Goal: Information Seeking & Learning: Learn about a topic

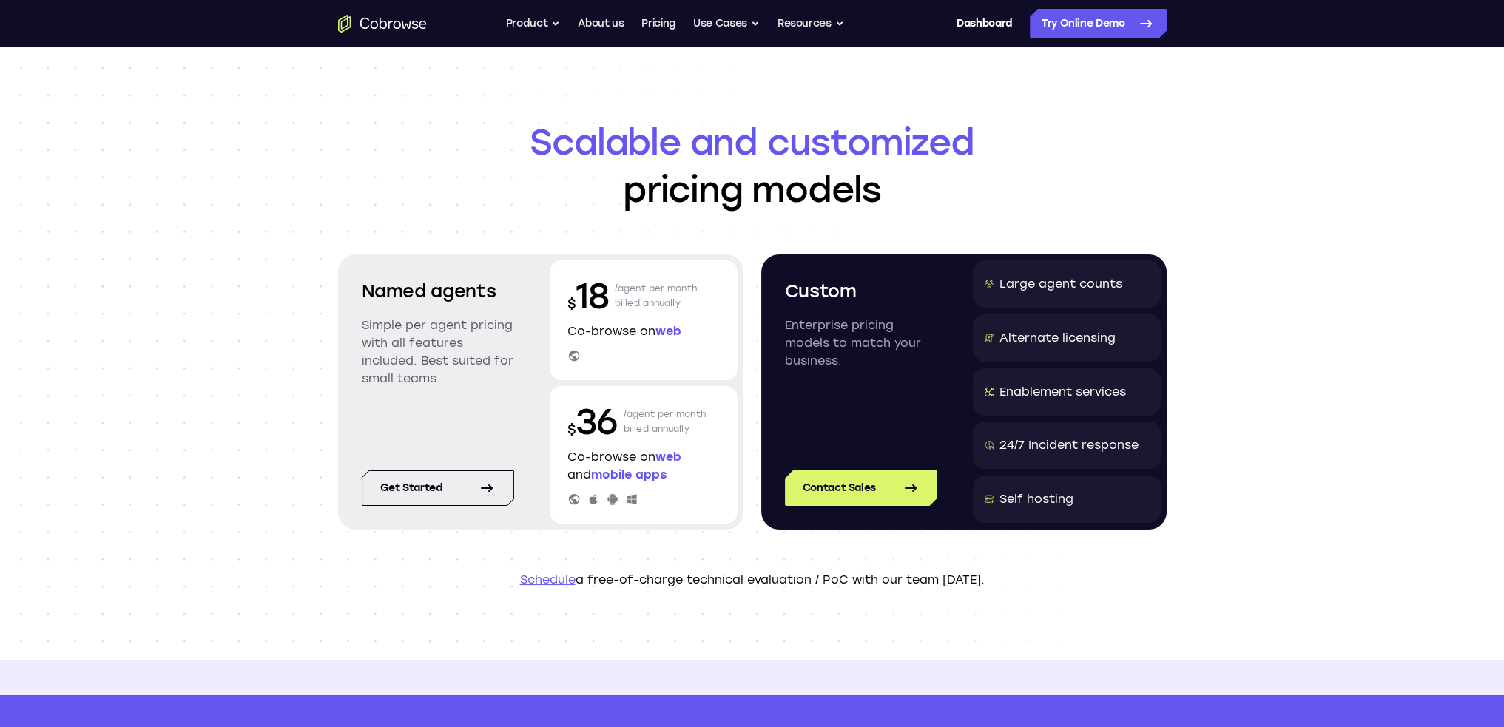
drag, startPoint x: 1348, startPoint y: 142, endPoint x: 1355, endPoint y: 138, distance: 8.3
click at [1353, 140] on div "Scalable and customized pricing models Named agents Simple per agent pricing wi…" at bounding box center [752, 353] width 1504 height 613
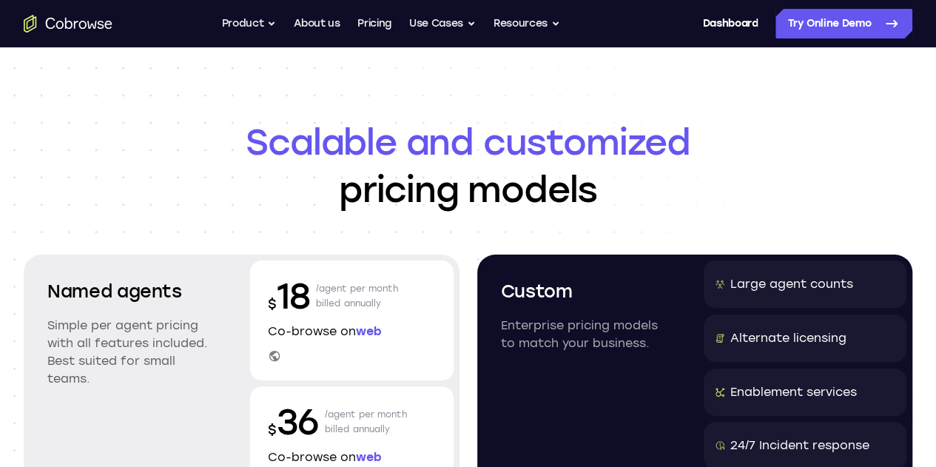
click at [774, 141] on span "Scalable and customized" at bounding box center [468, 141] width 889 height 47
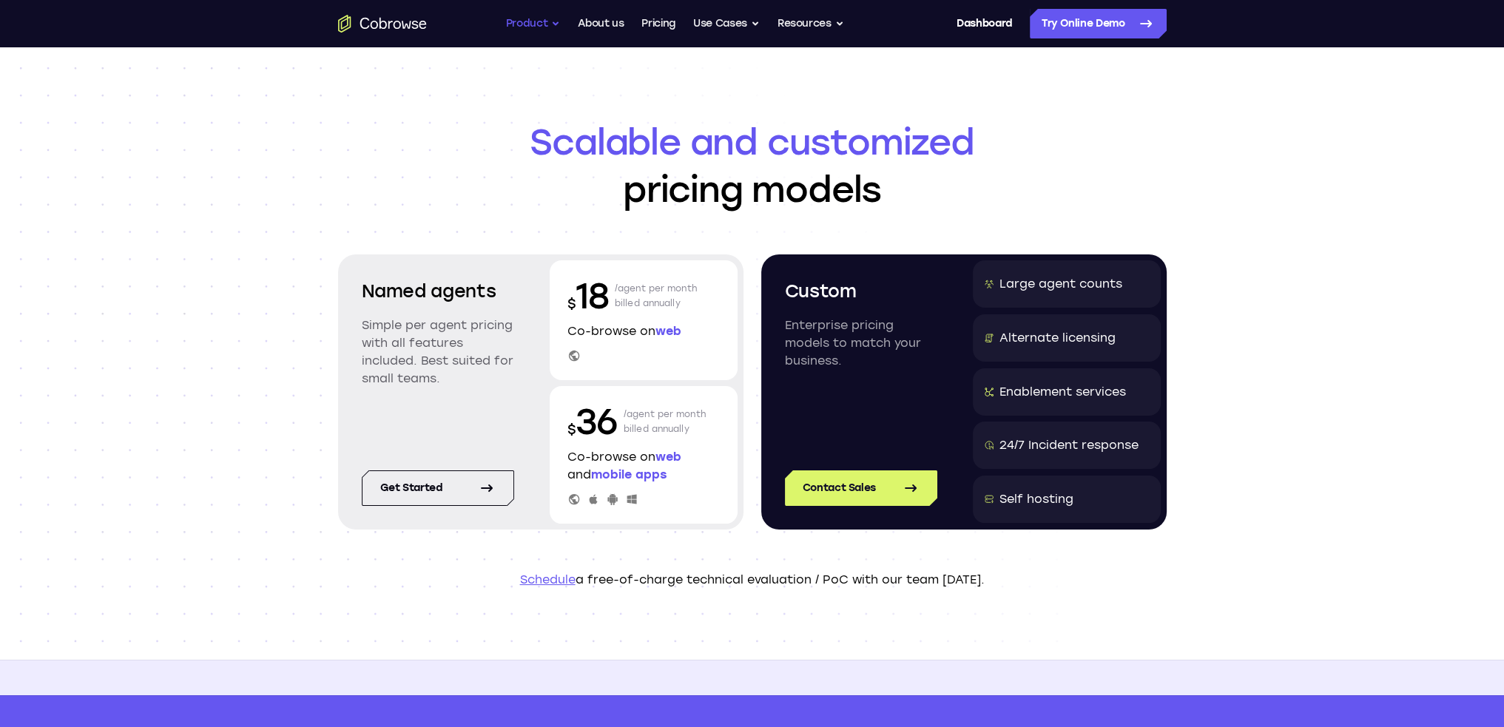
click at [545, 18] on button "Product" at bounding box center [533, 24] width 55 height 30
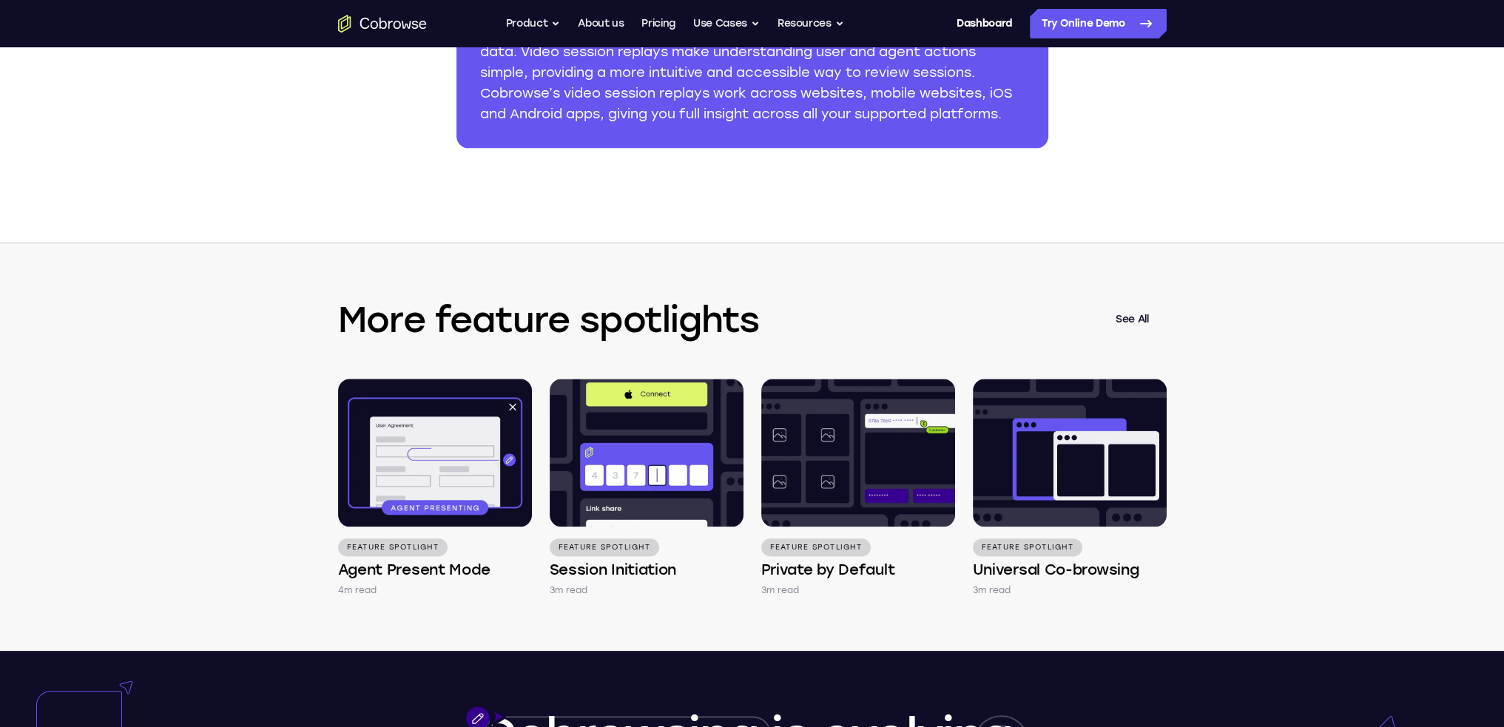
scroll to position [1829, 0]
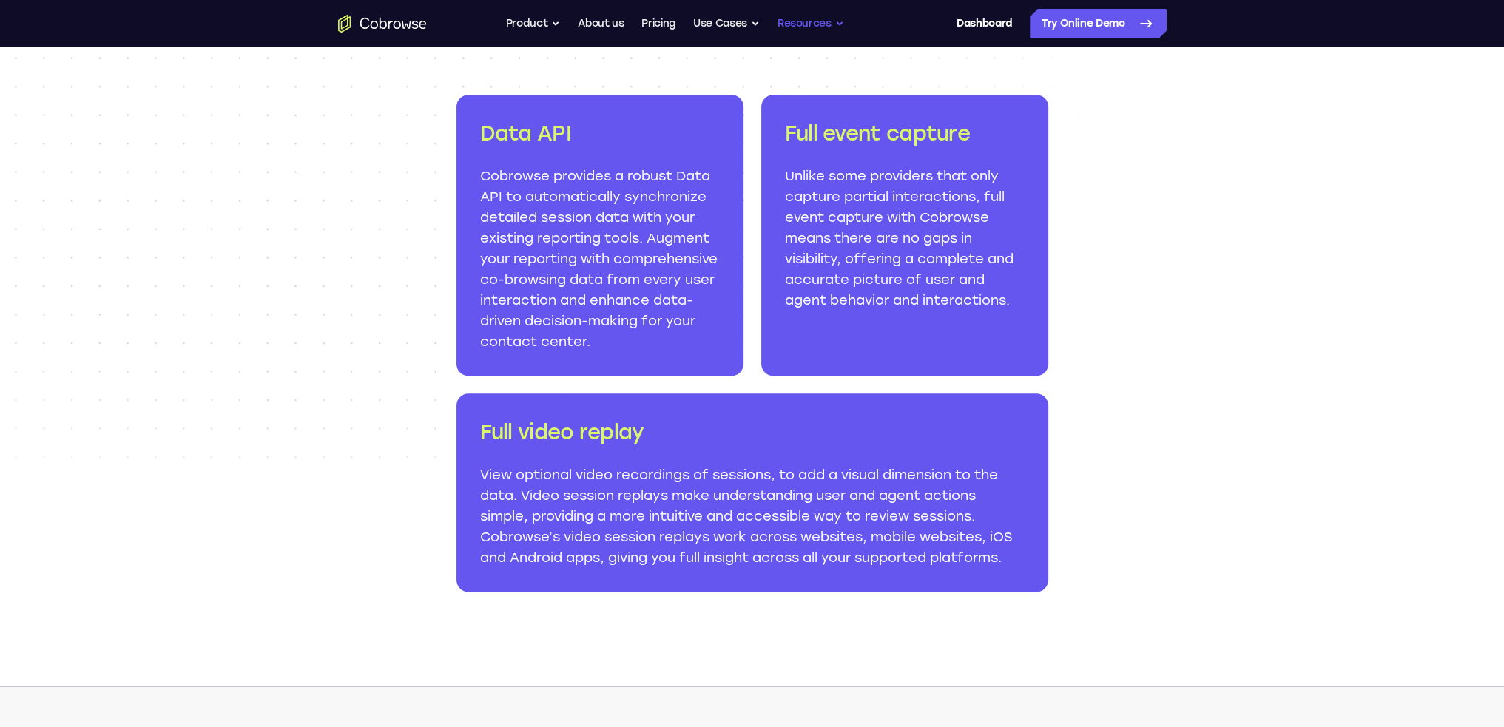
click at [798, 24] on button "Resources" at bounding box center [811, 24] width 67 height 30
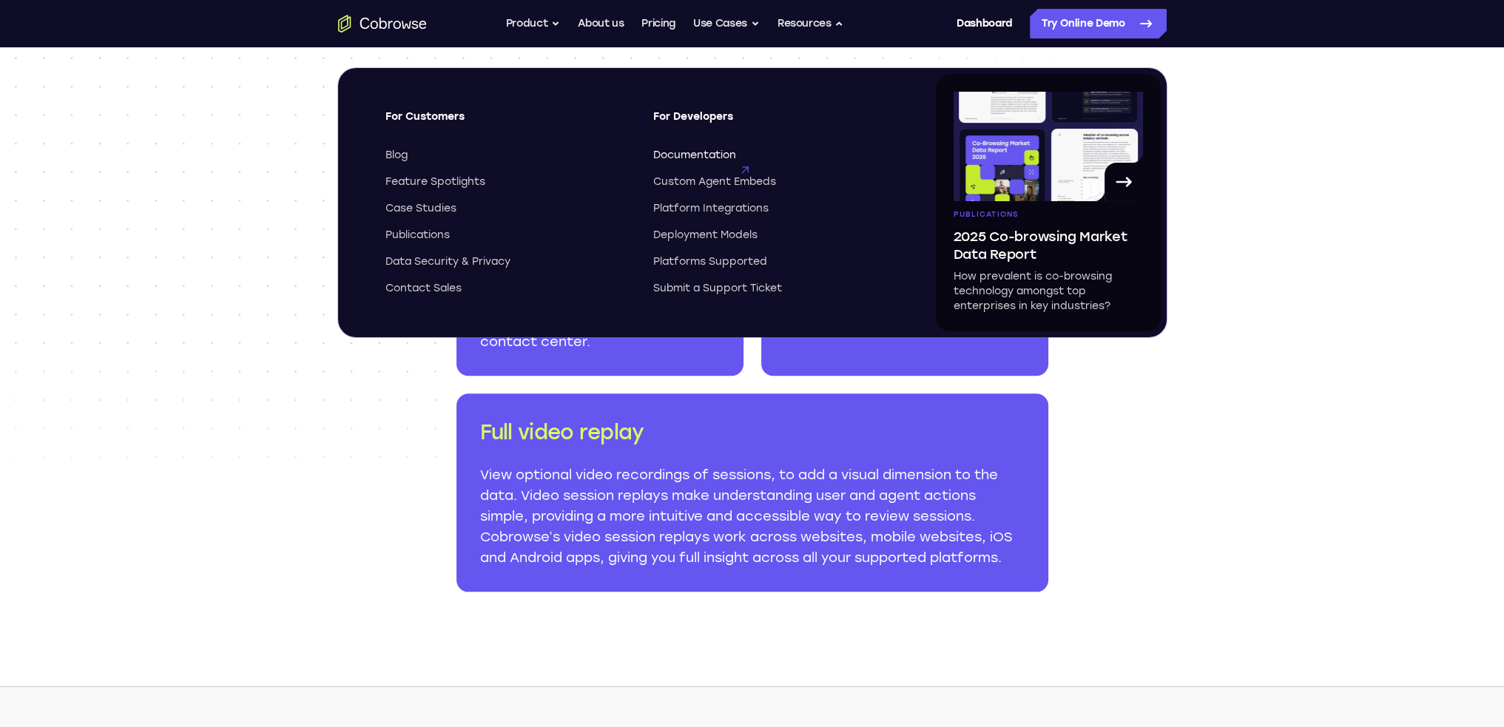
click at [694, 155] on span "Documentation" at bounding box center [694, 155] width 83 height 15
click at [423, 183] on span "Feature Spotlights" at bounding box center [436, 182] width 100 height 15
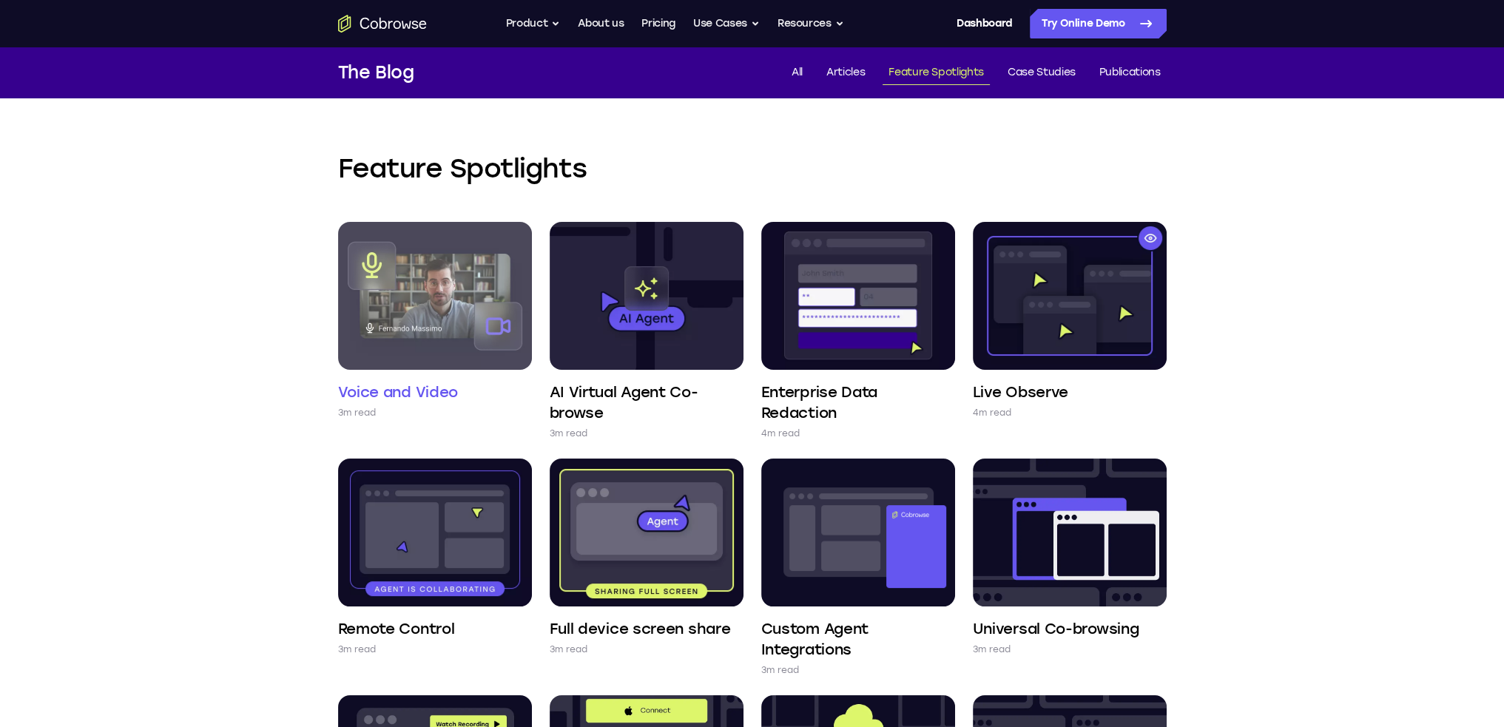
click at [432, 282] on img at bounding box center [435, 296] width 194 height 148
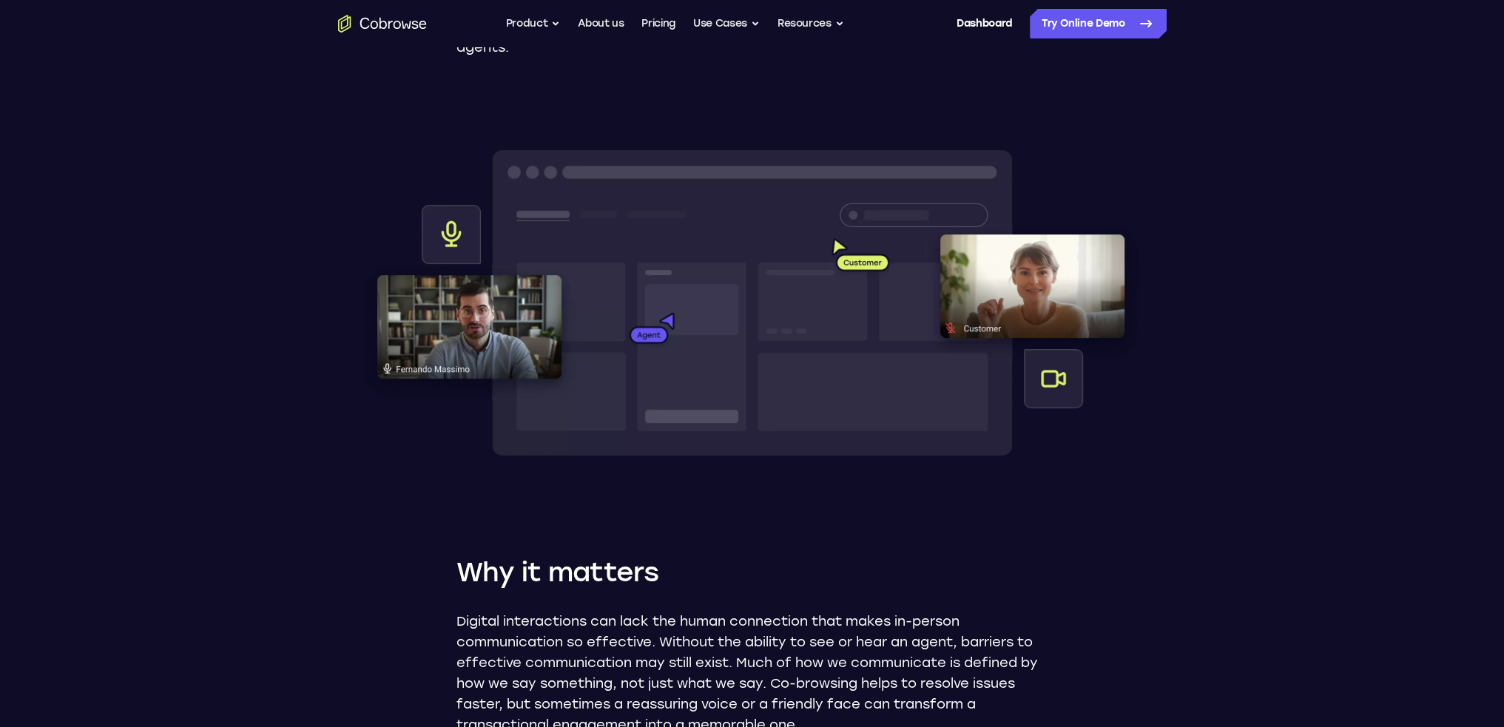
scroll to position [444, 0]
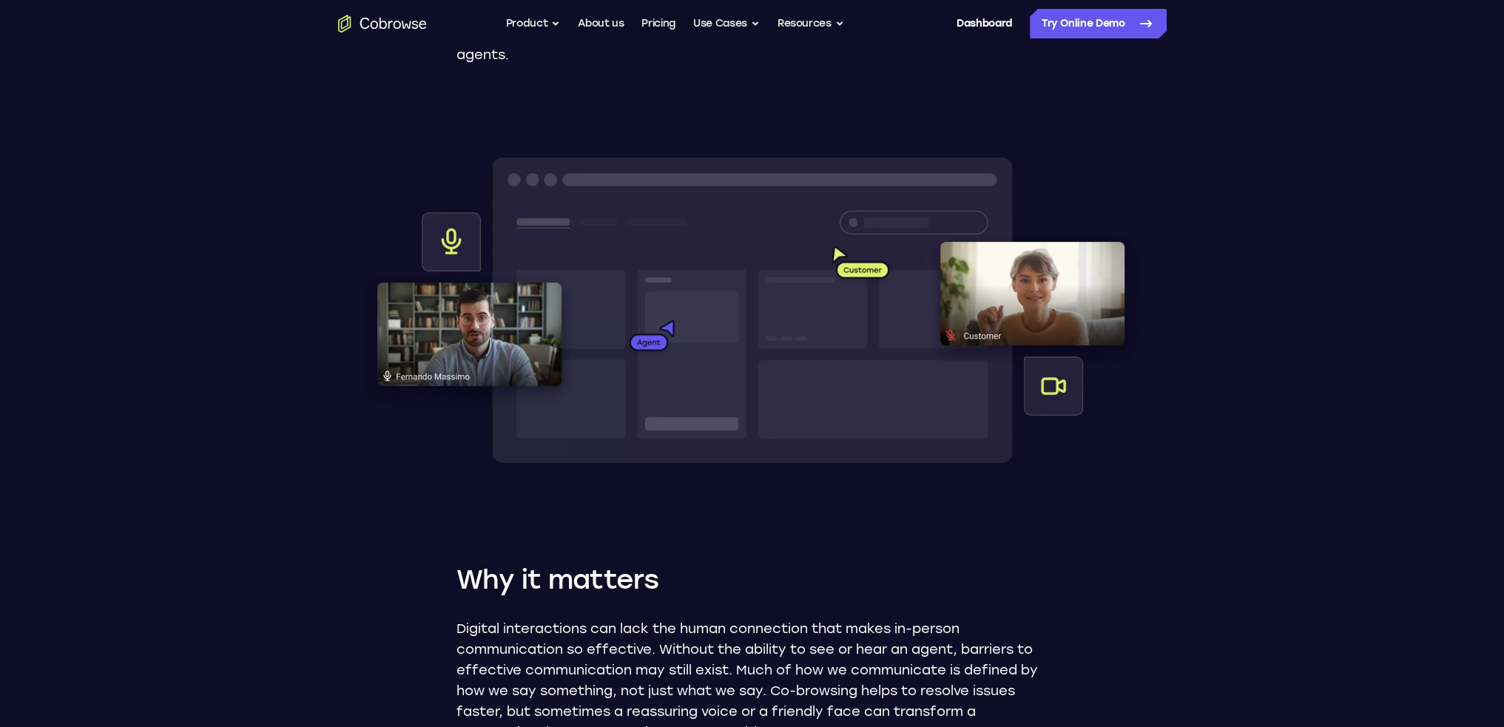
click at [681, 300] on img at bounding box center [752, 313] width 829 height 355
click at [908, 254] on img at bounding box center [752, 313] width 829 height 355
click at [437, 265] on img at bounding box center [752, 313] width 829 height 355
click at [1079, 292] on img at bounding box center [752, 313] width 829 height 355
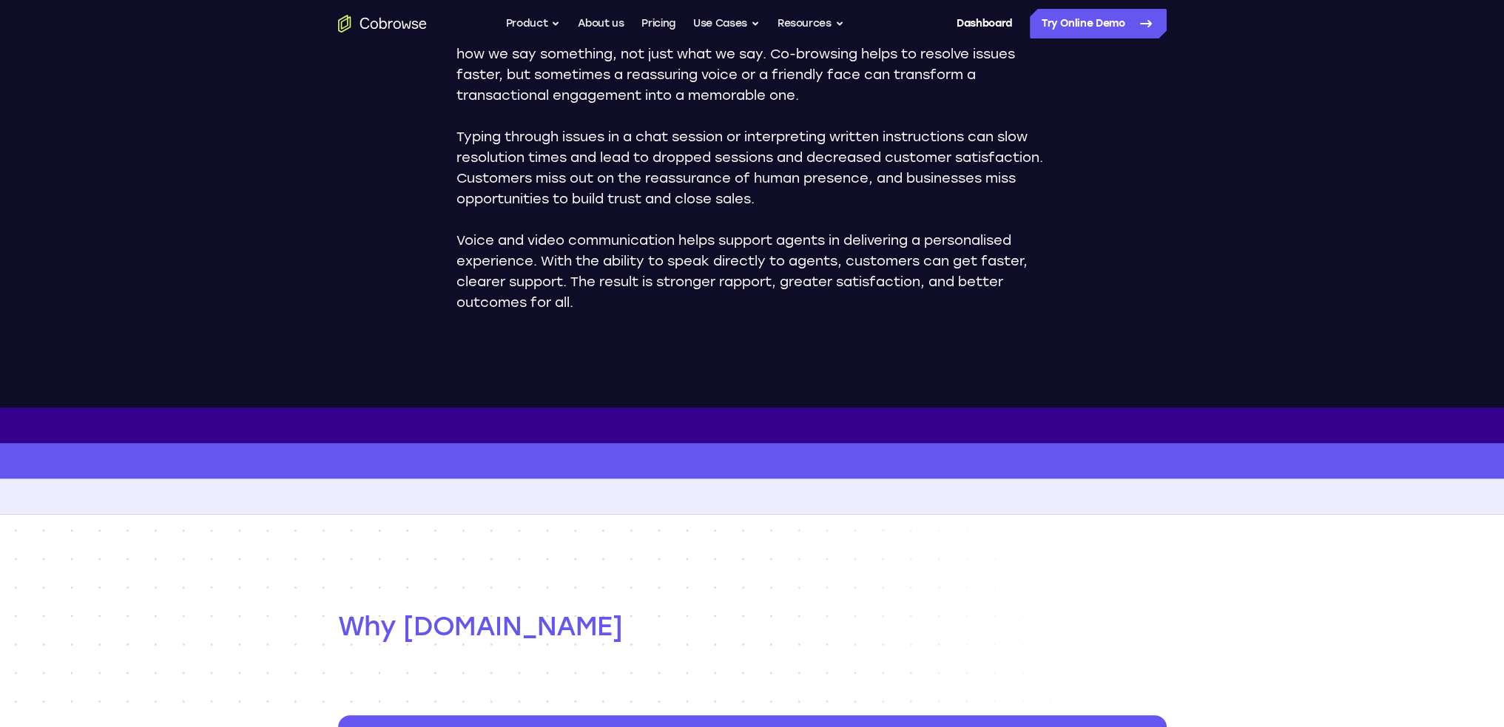
scroll to position [962, 0]
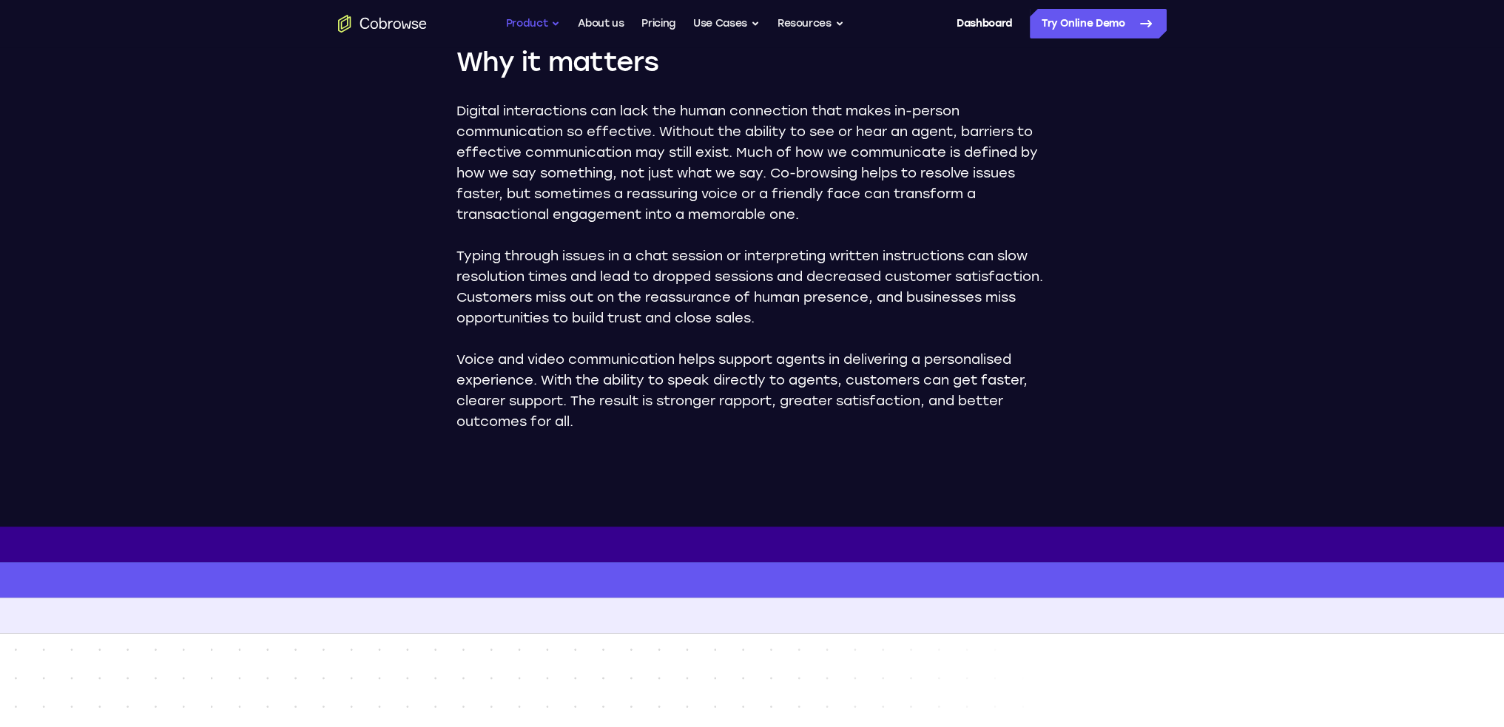
click at [536, 24] on button "Product" at bounding box center [533, 24] width 55 height 30
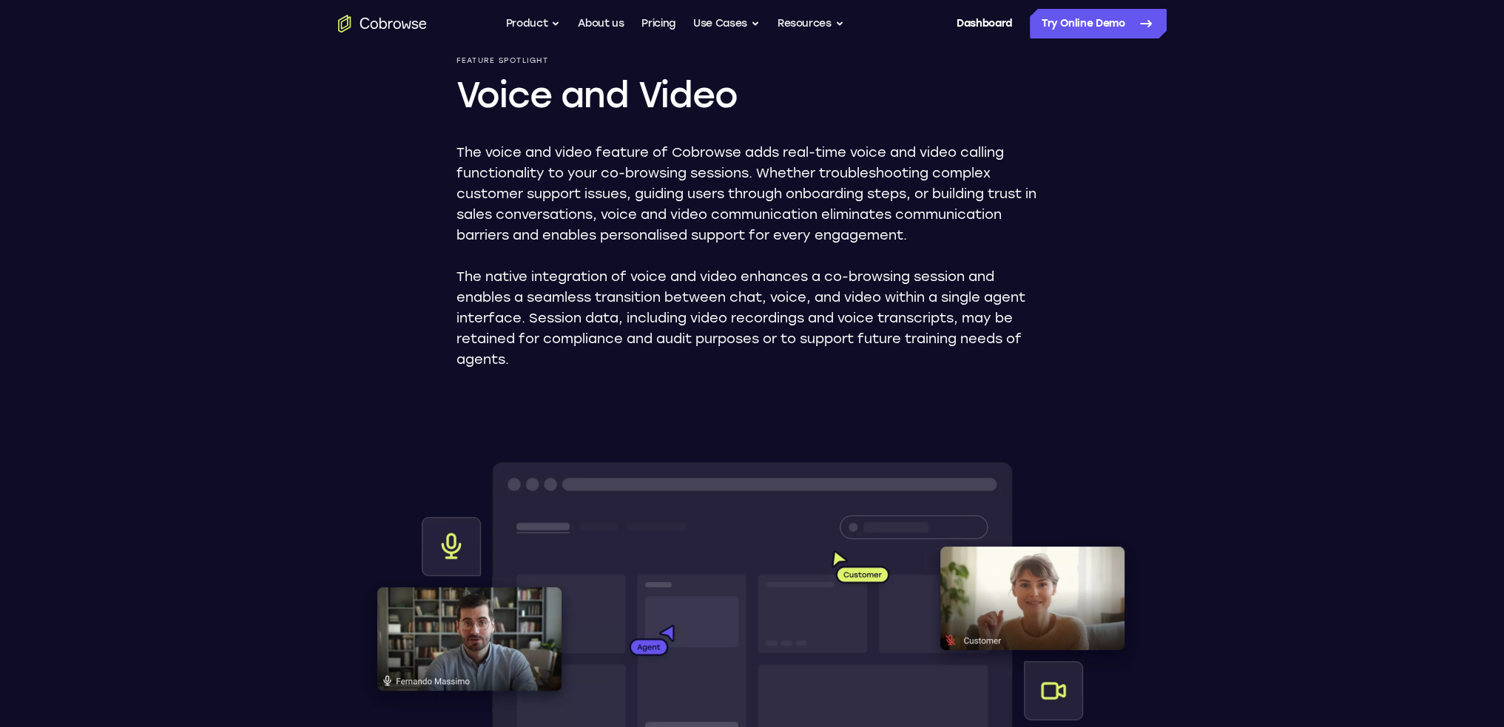
scroll to position [0, 0]
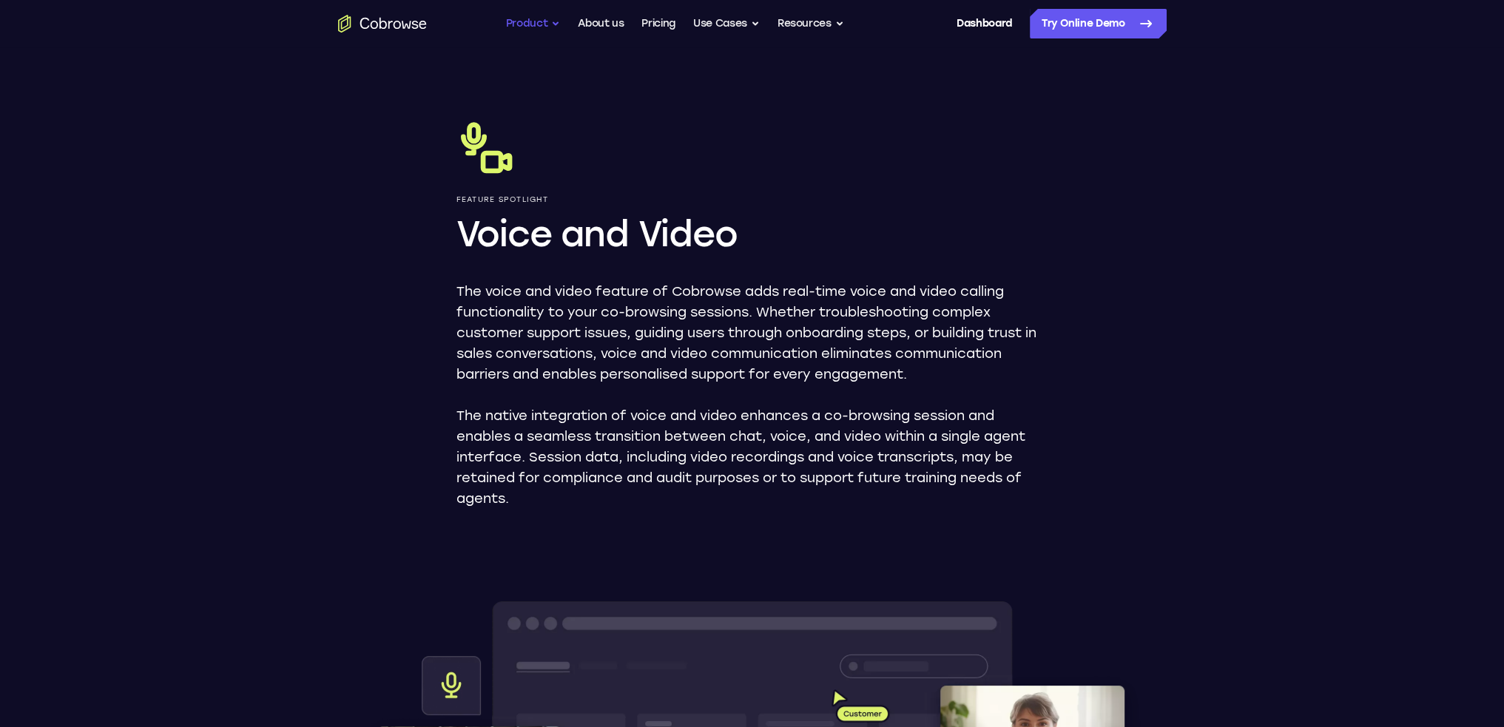
click at [524, 20] on button "Product" at bounding box center [533, 24] width 55 height 30
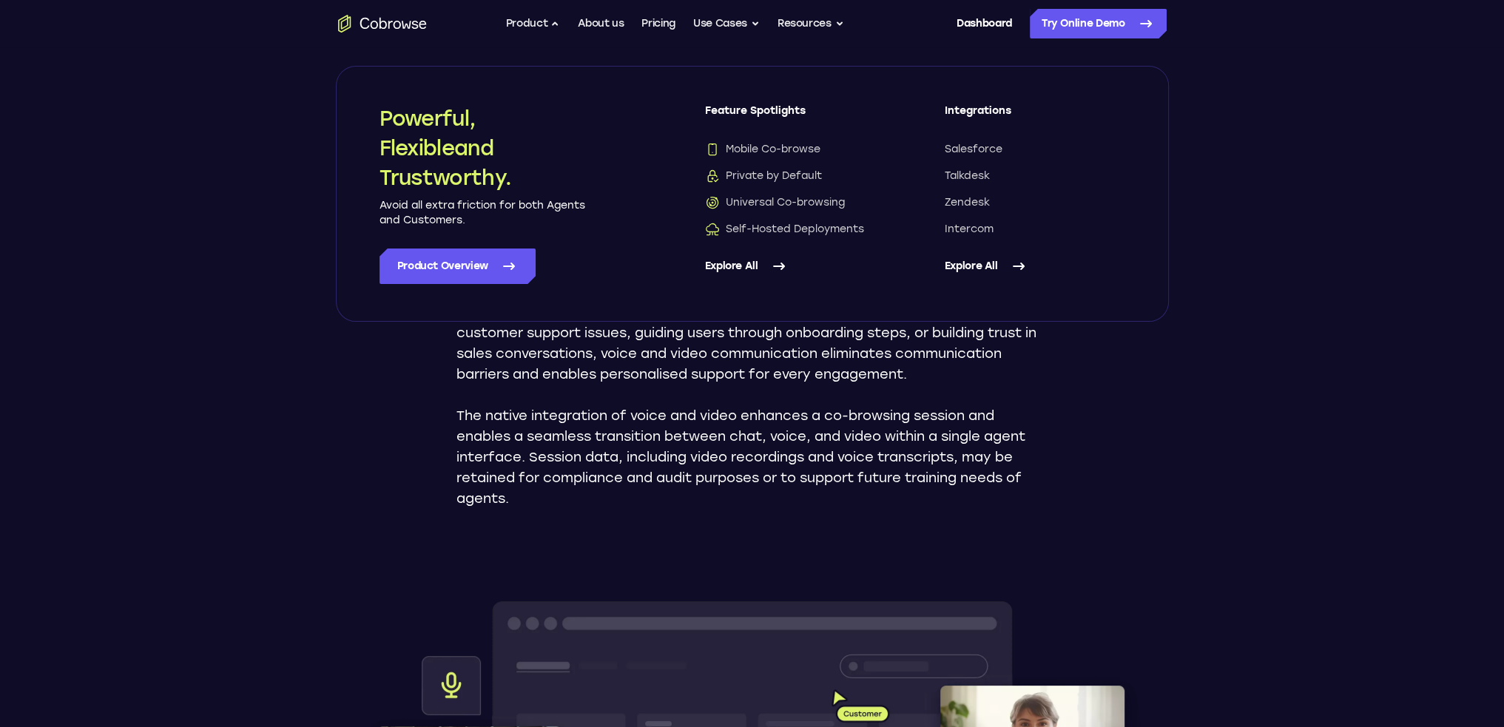
click at [737, 266] on link "Explore All" at bounding box center [795, 267] width 181 height 36
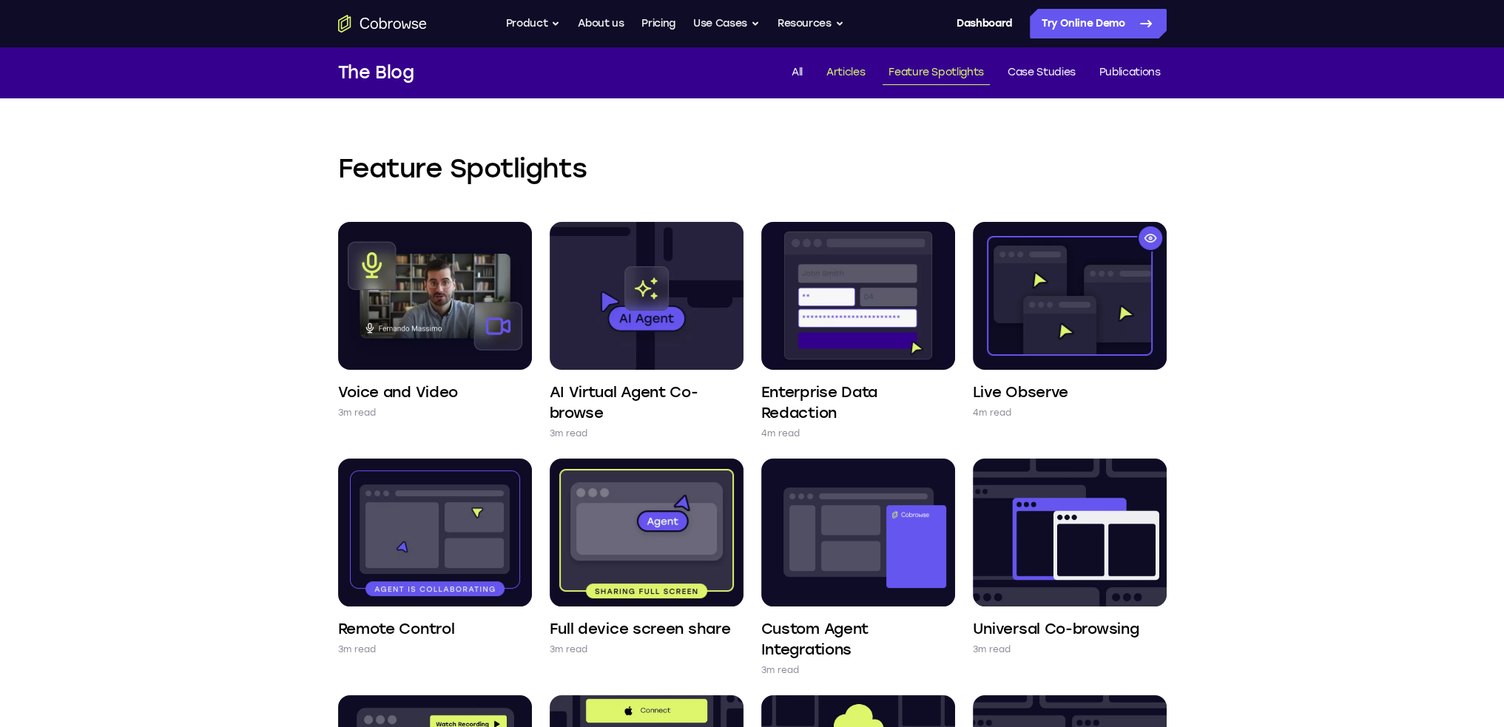
click at [852, 71] on link "Articles" at bounding box center [846, 73] width 50 height 24
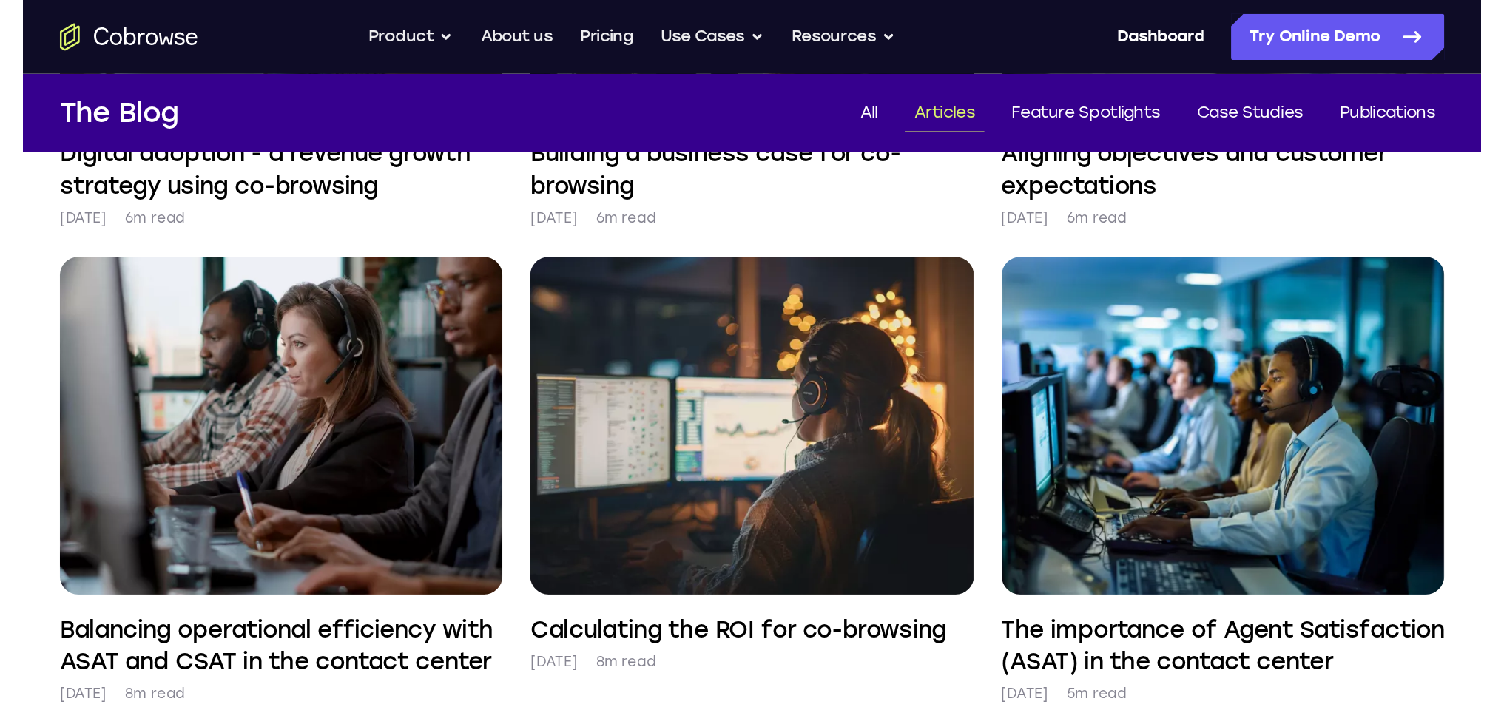
scroll to position [814, 0]
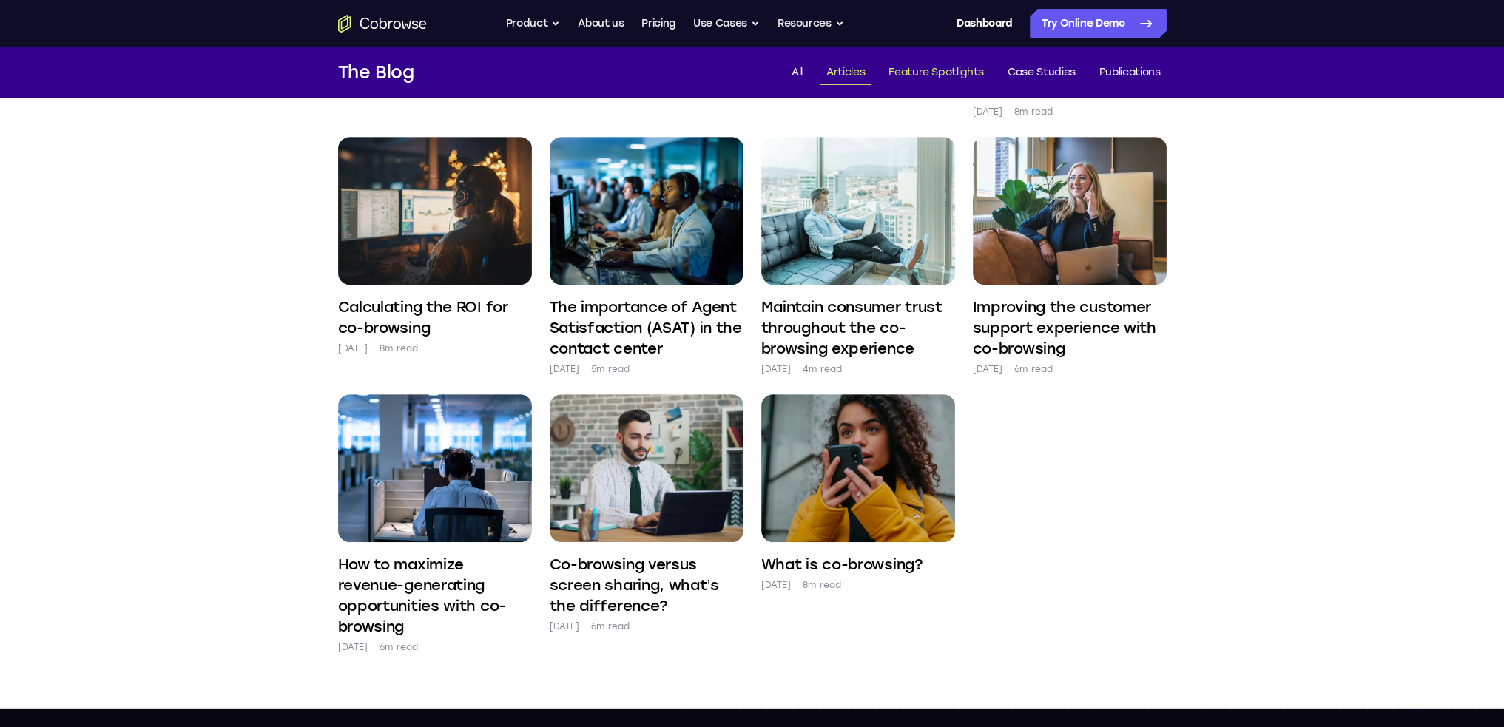
click at [914, 66] on link "Feature Spotlights" at bounding box center [936, 73] width 107 height 24
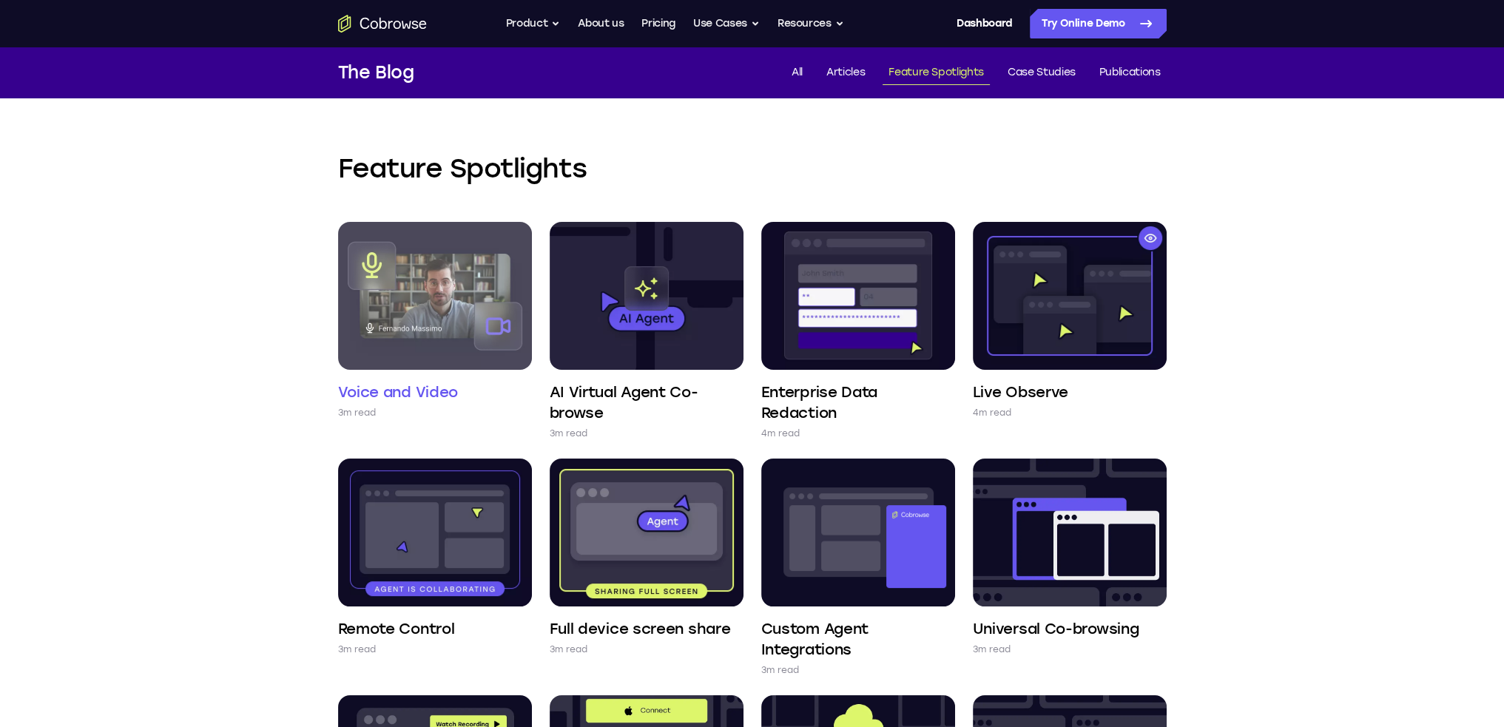
click at [417, 314] on img at bounding box center [435, 296] width 194 height 148
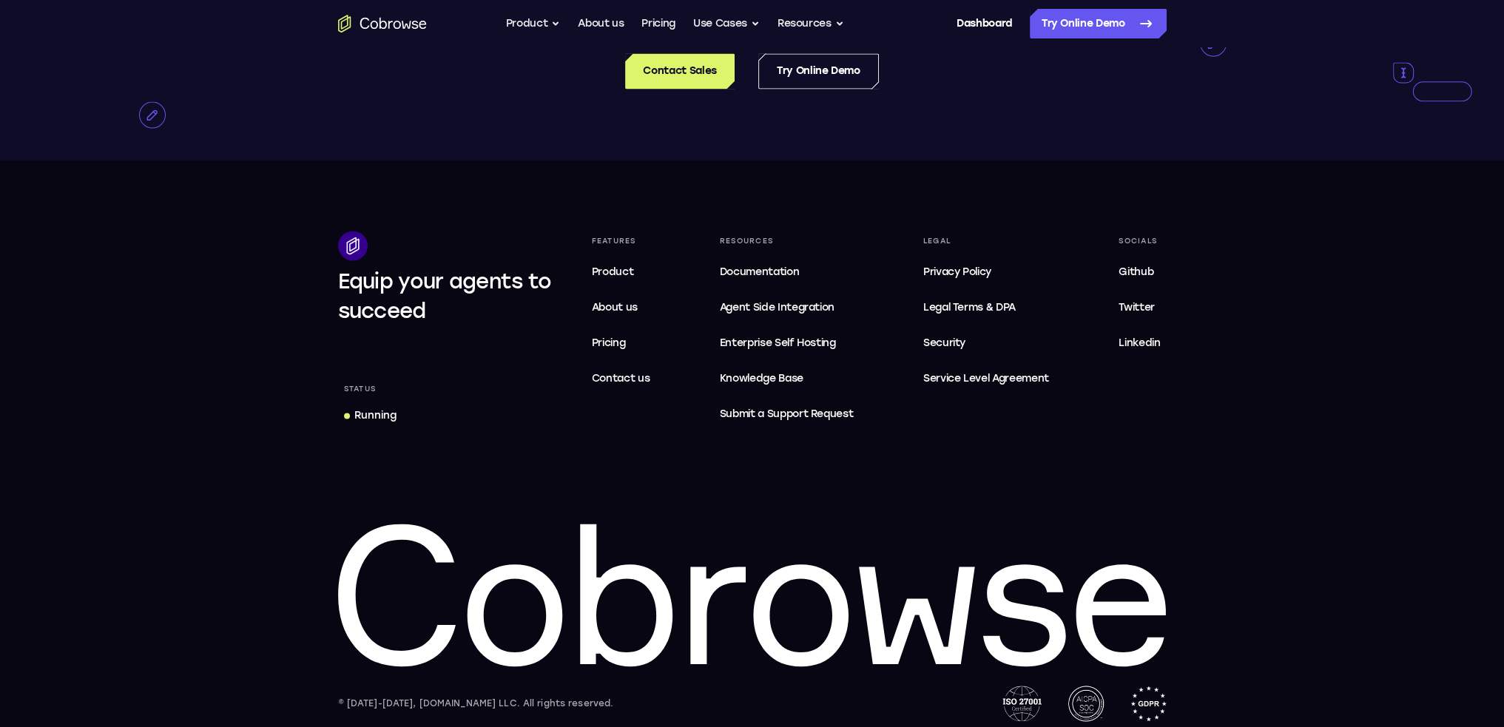
scroll to position [3028, 0]
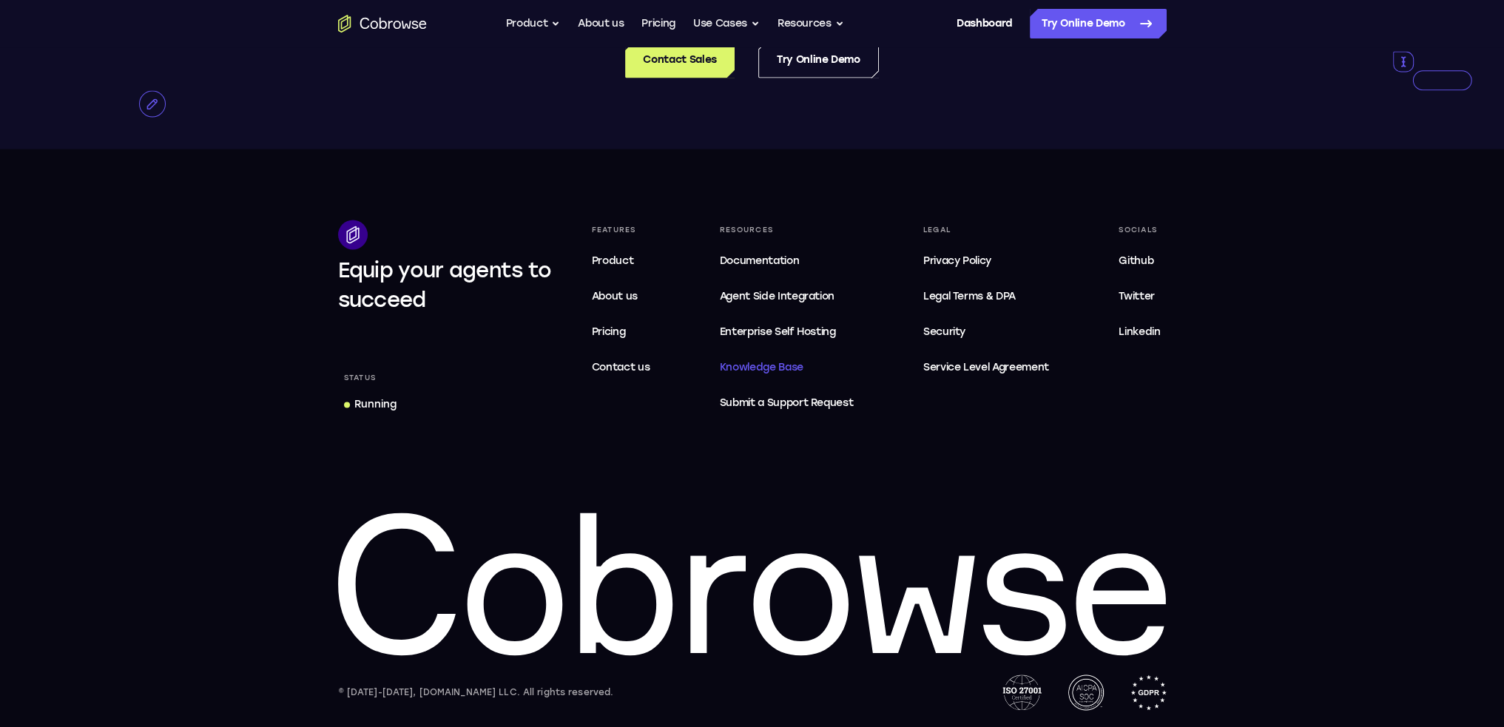
click at [743, 366] on span "Knowledge Base" at bounding box center [762, 367] width 84 height 13
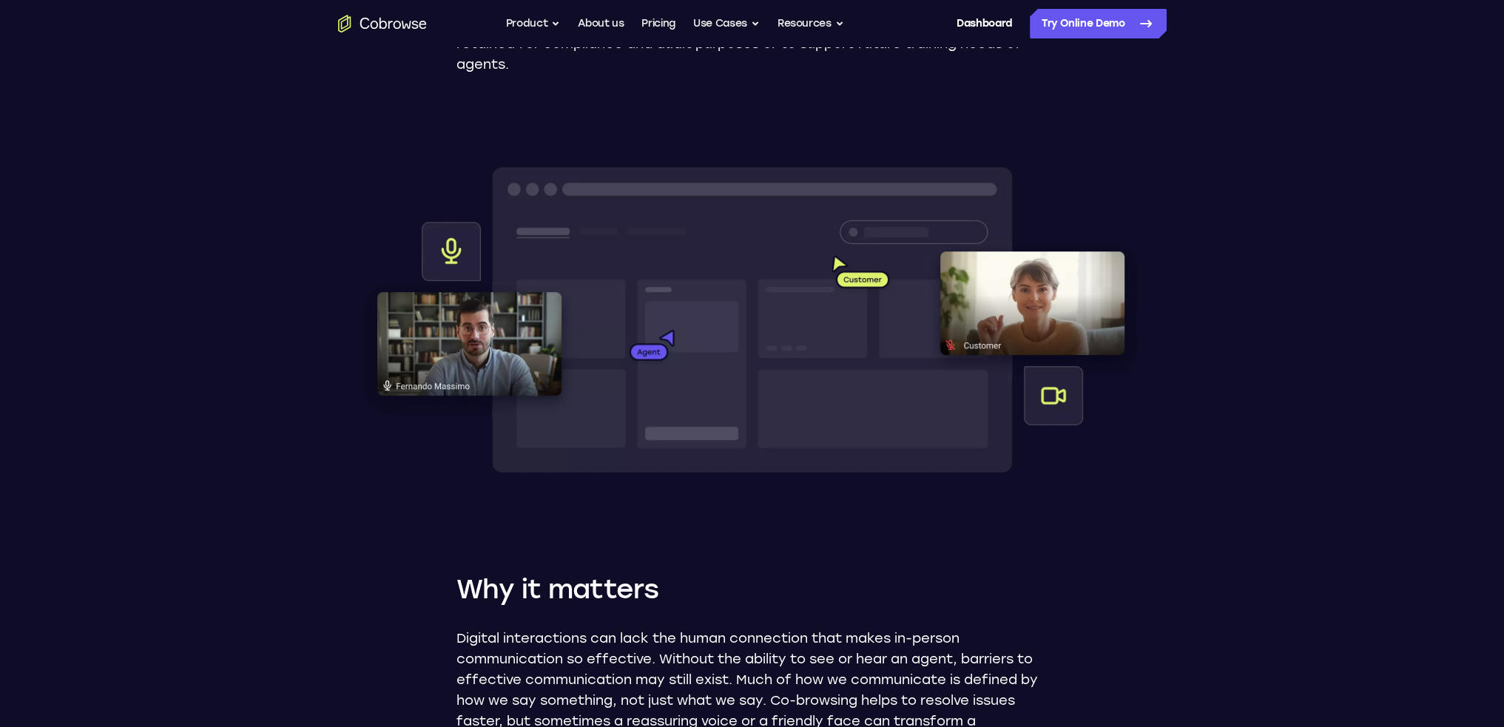
scroll to position [0, 0]
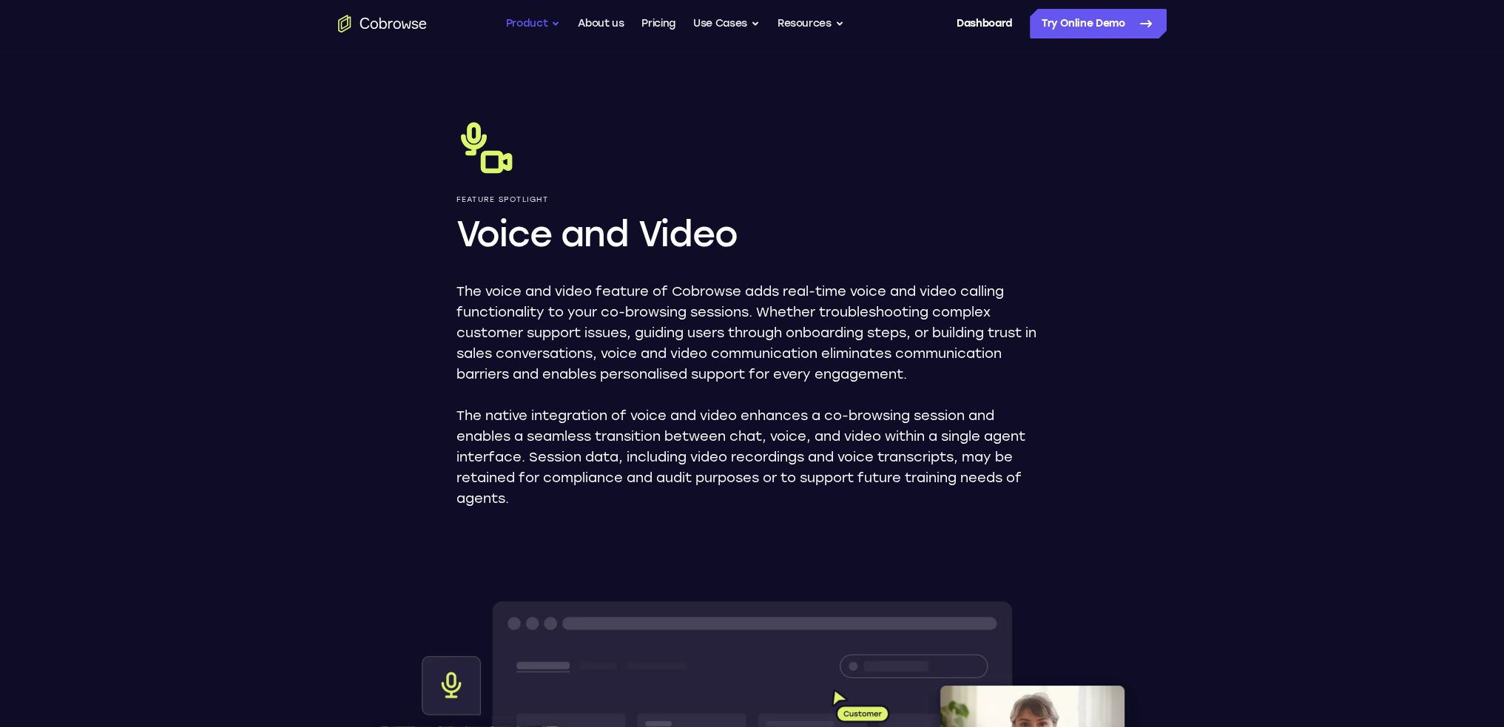
click at [531, 18] on button "Product" at bounding box center [533, 24] width 55 height 30
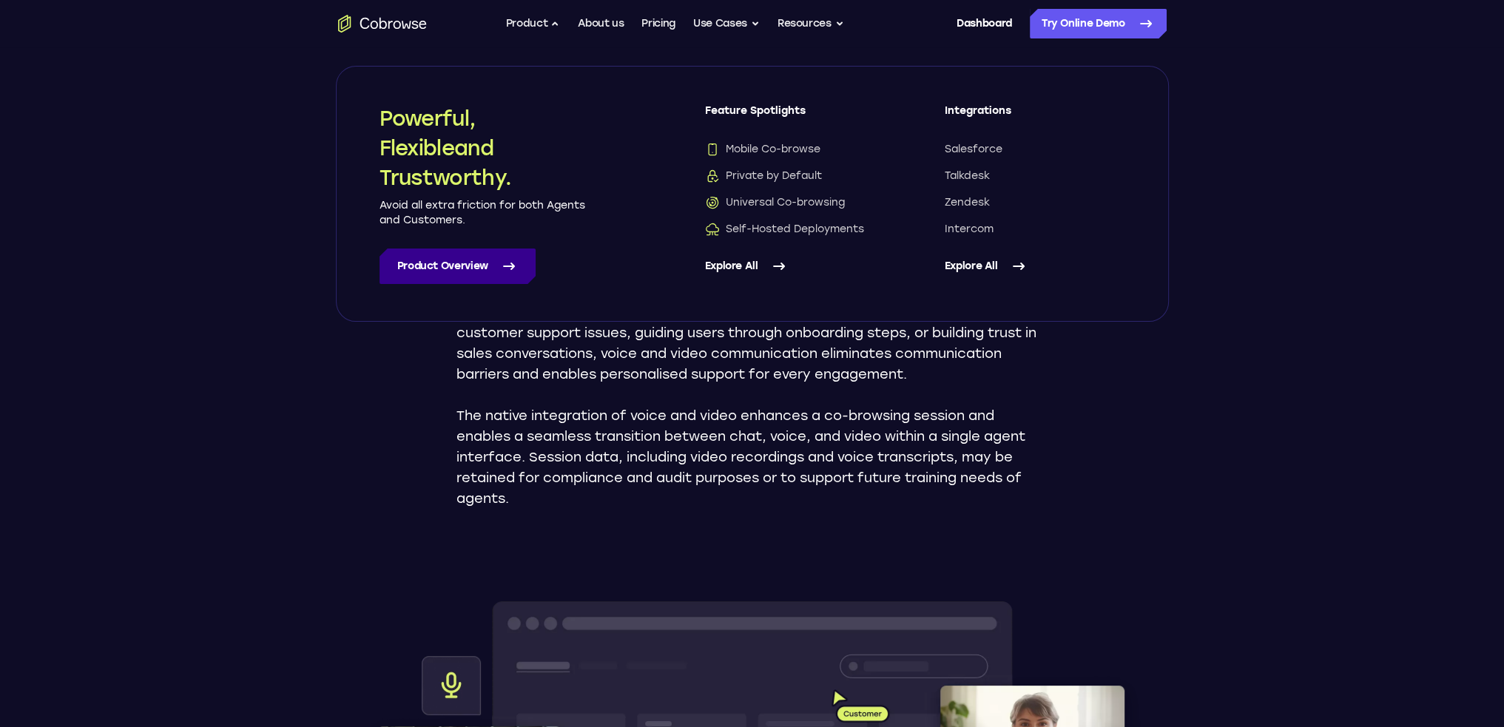
click at [461, 268] on link "Product Overview" at bounding box center [458, 267] width 156 height 36
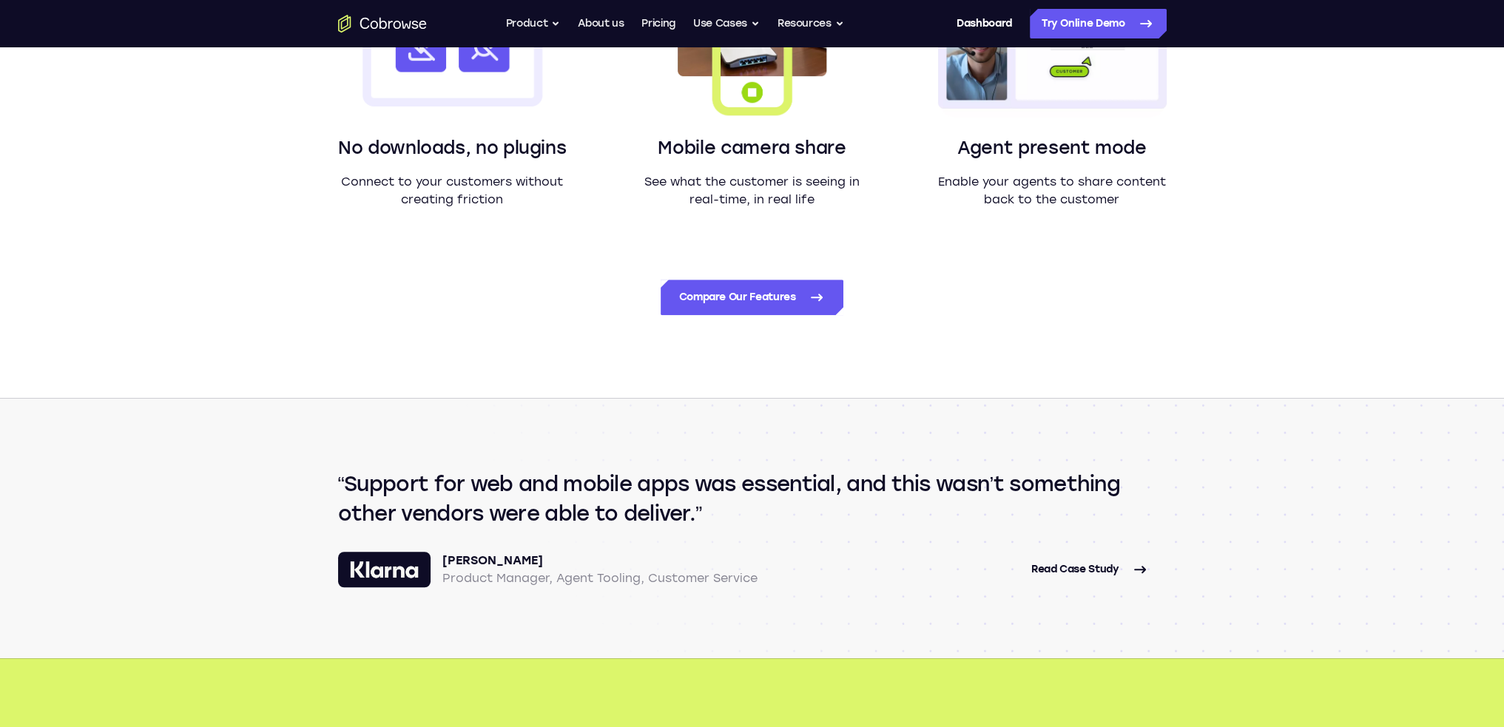
scroll to position [1480, 0]
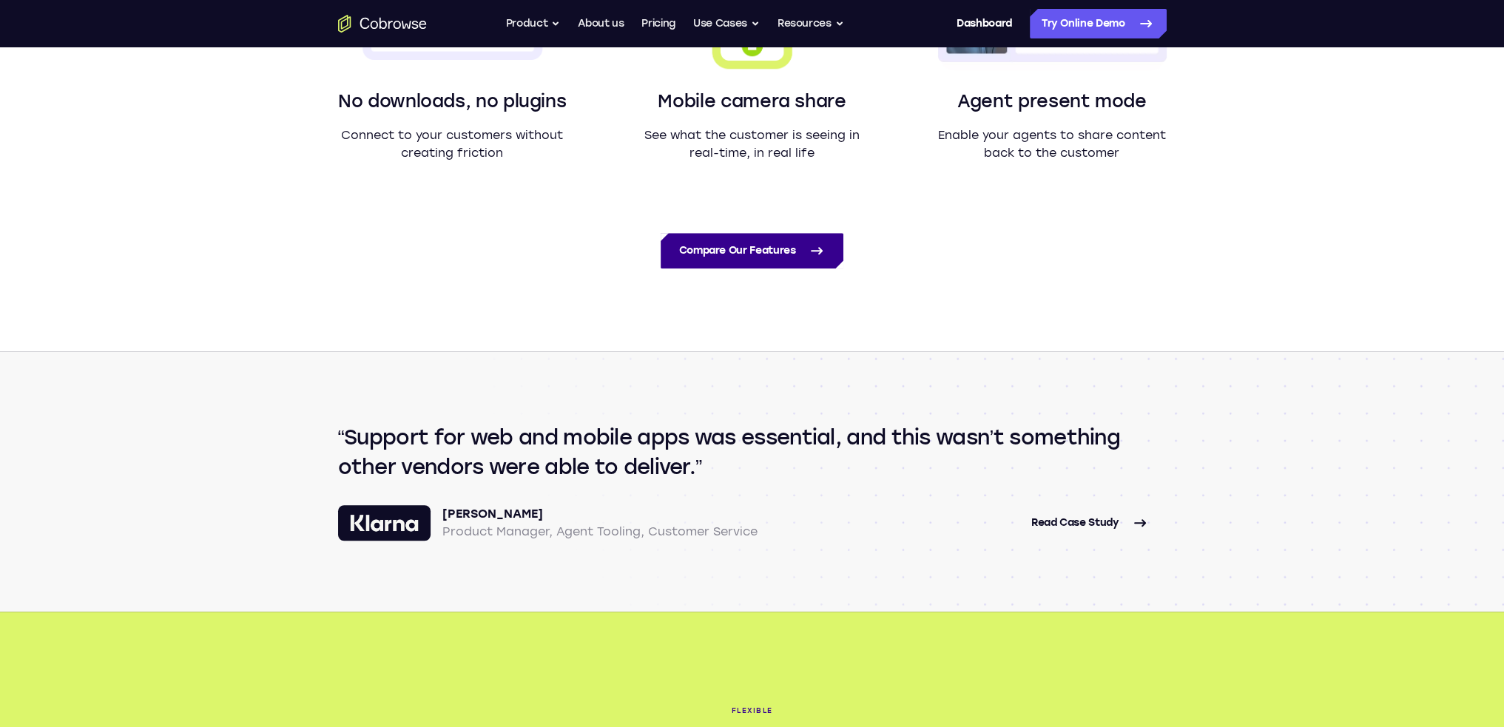
click at [724, 251] on link "Compare Our Features" at bounding box center [752, 251] width 182 height 36
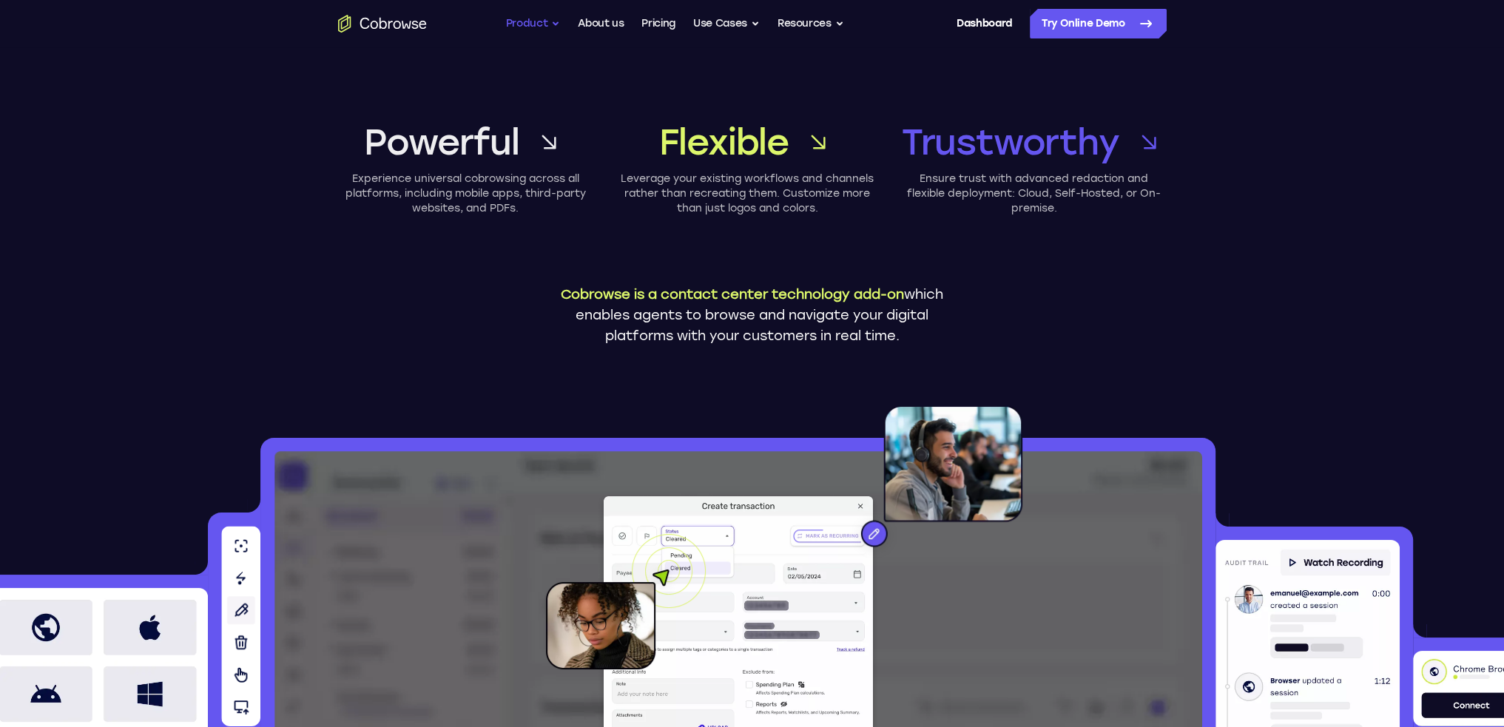
click at [530, 22] on button "Product" at bounding box center [533, 24] width 55 height 30
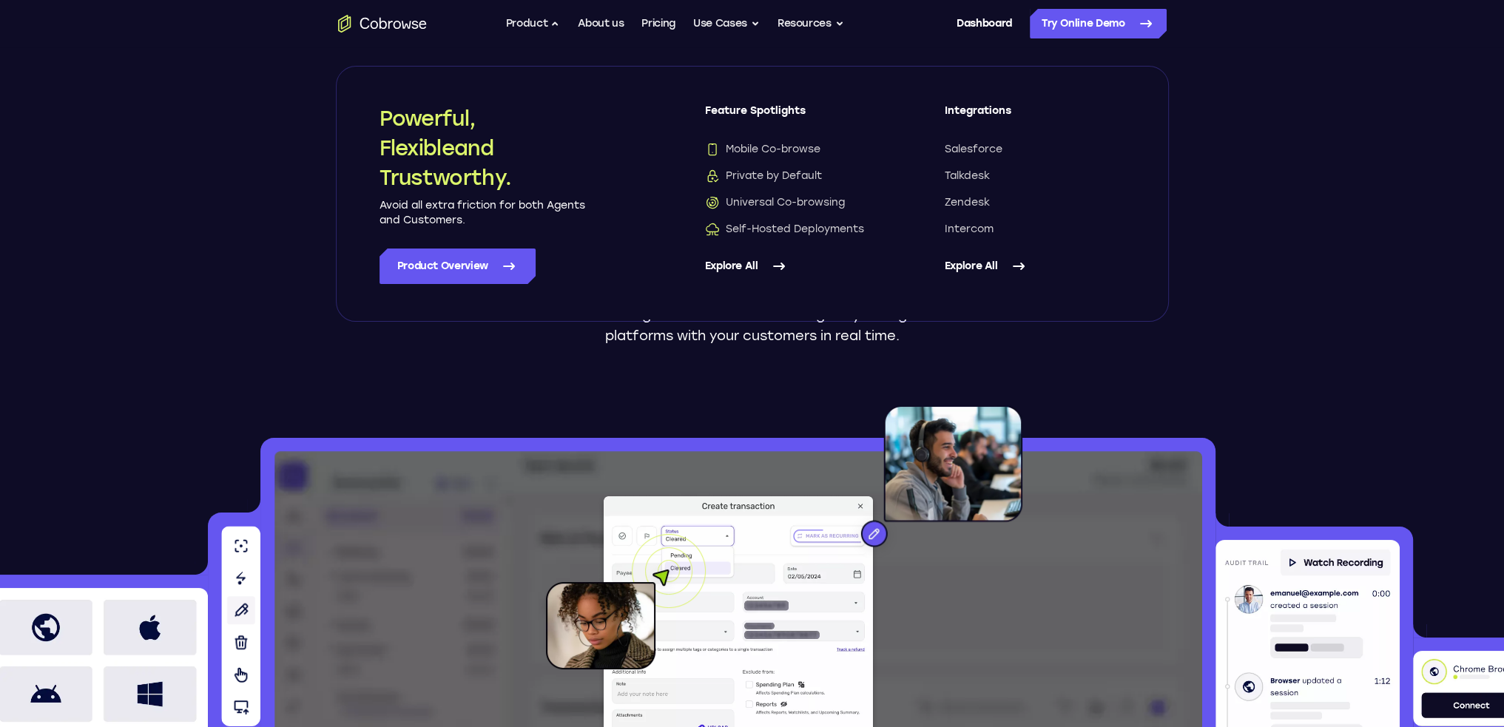
click at [730, 263] on link "Explore All" at bounding box center [795, 267] width 181 height 36
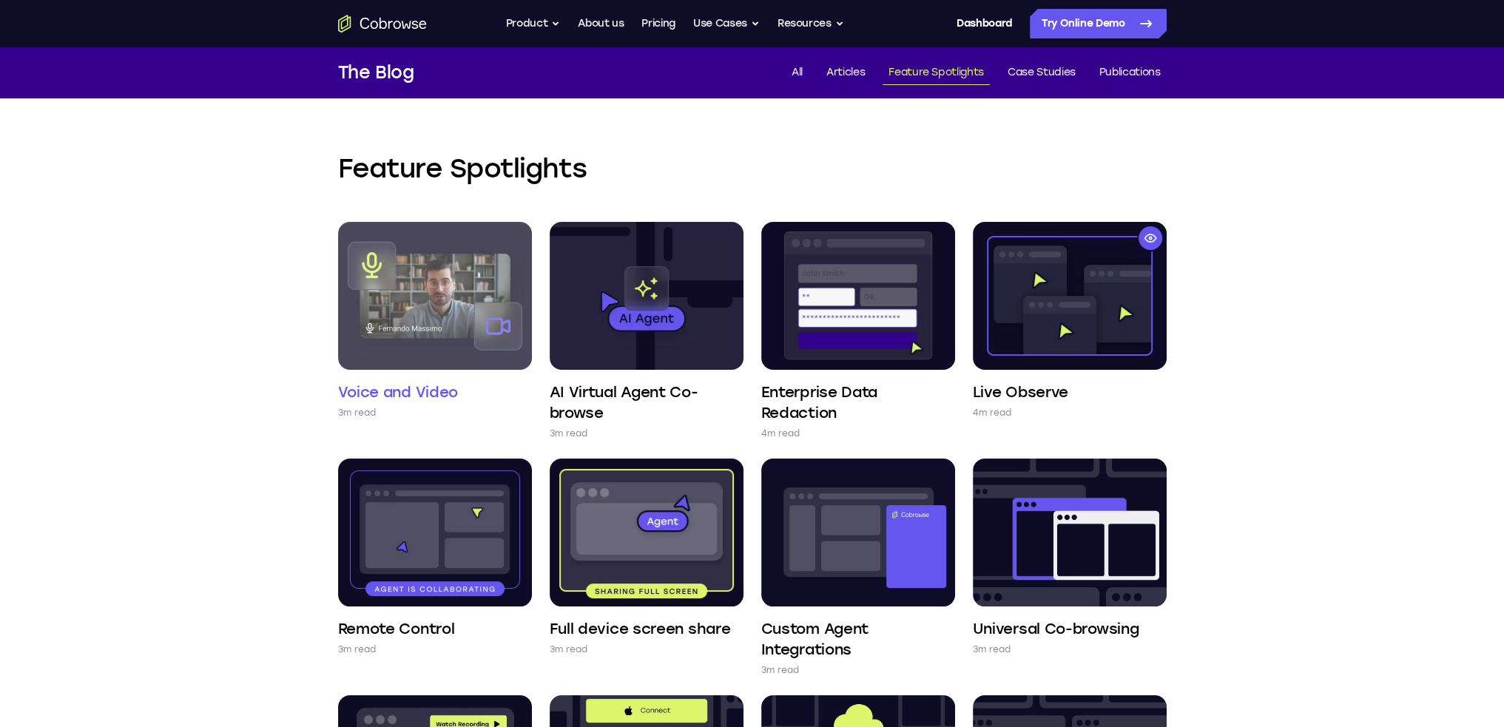
click at [479, 303] on img at bounding box center [435, 296] width 194 height 148
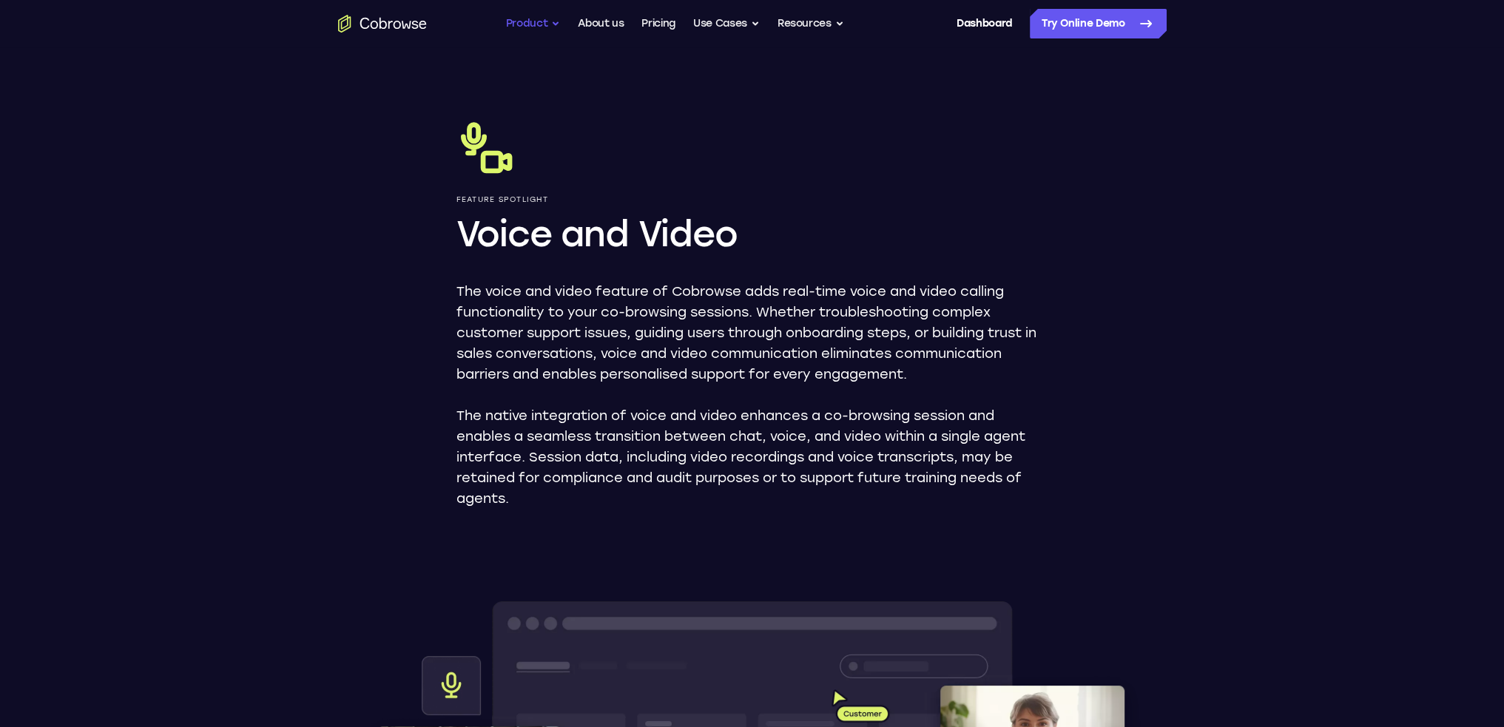
click at [542, 27] on button "Product" at bounding box center [533, 24] width 55 height 30
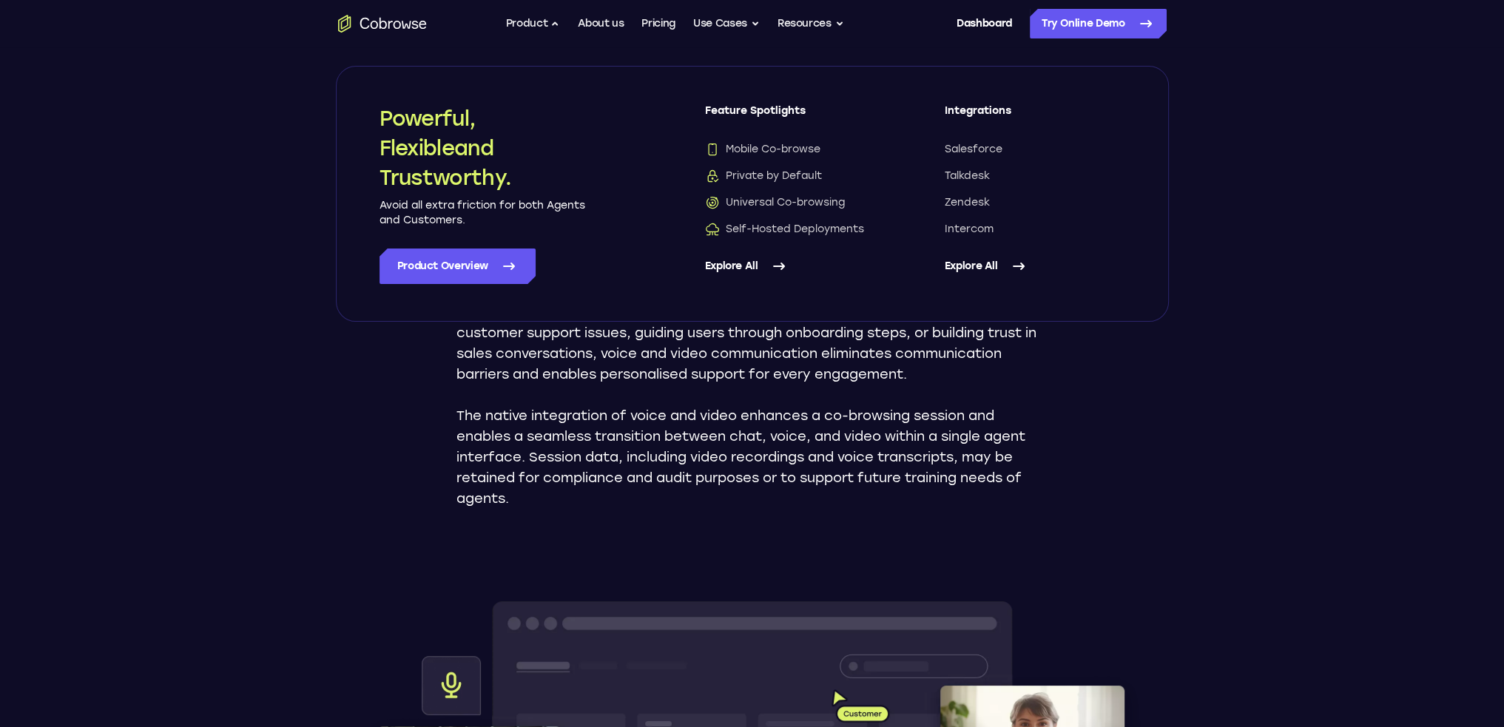
click at [983, 263] on link "Explore All" at bounding box center [1035, 267] width 181 height 36
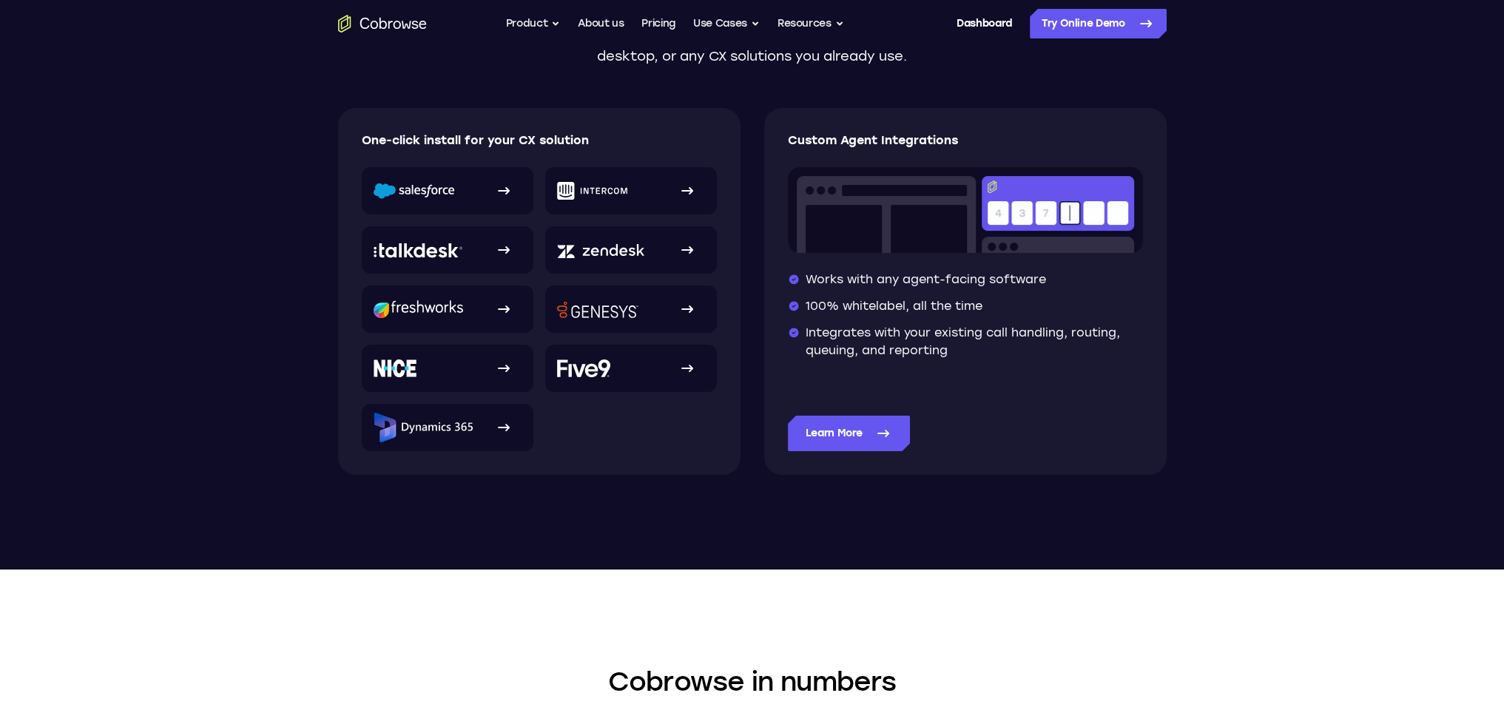
scroll to position [296, 0]
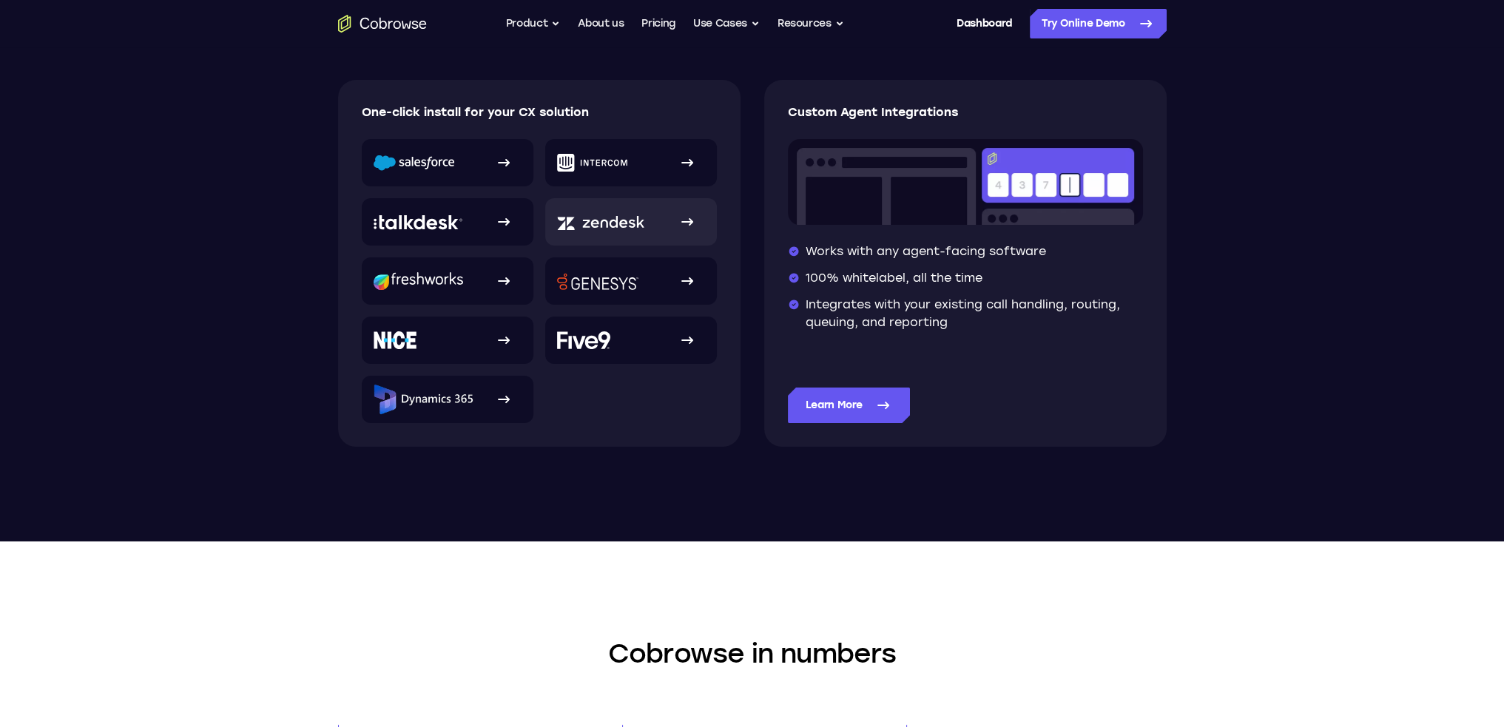
click at [646, 222] on link at bounding box center [631, 221] width 172 height 47
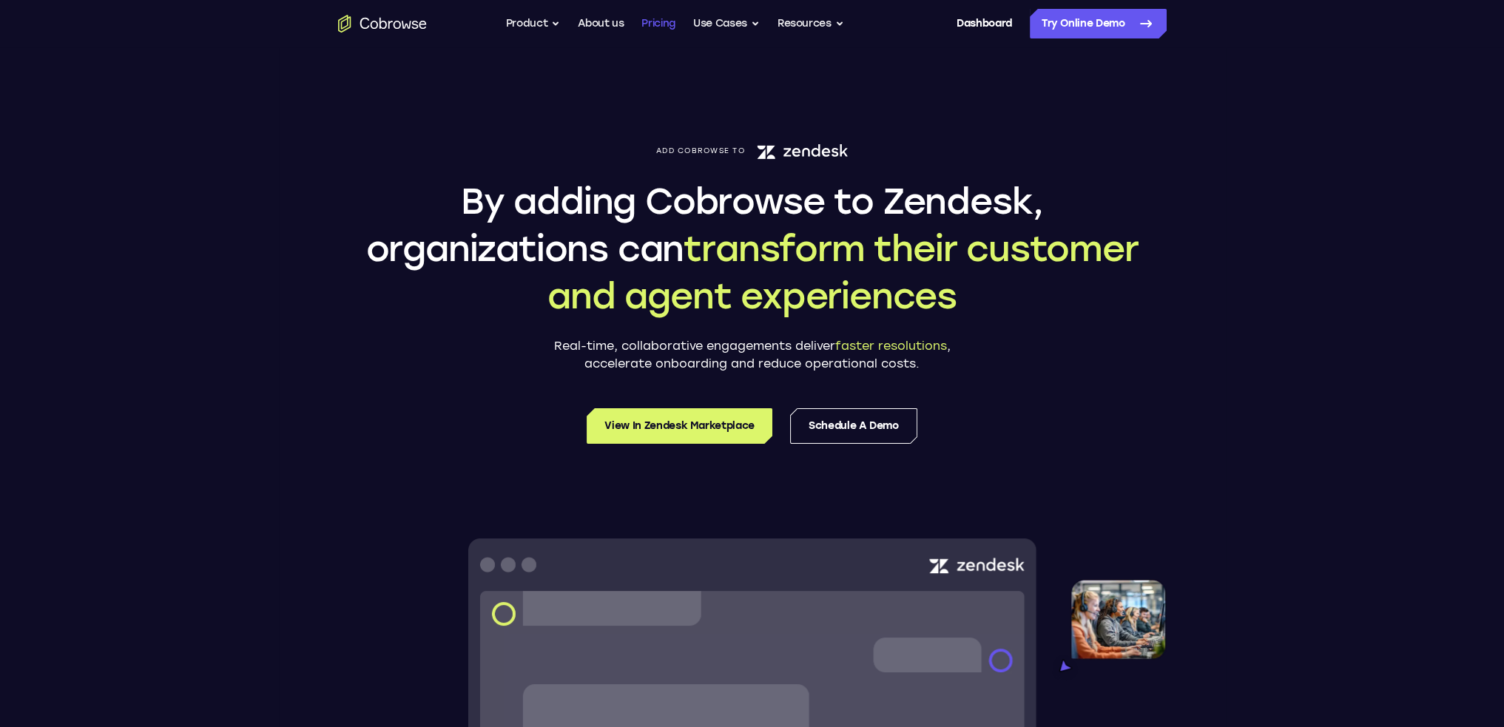
click at [648, 23] on link "Pricing" at bounding box center [659, 24] width 34 height 30
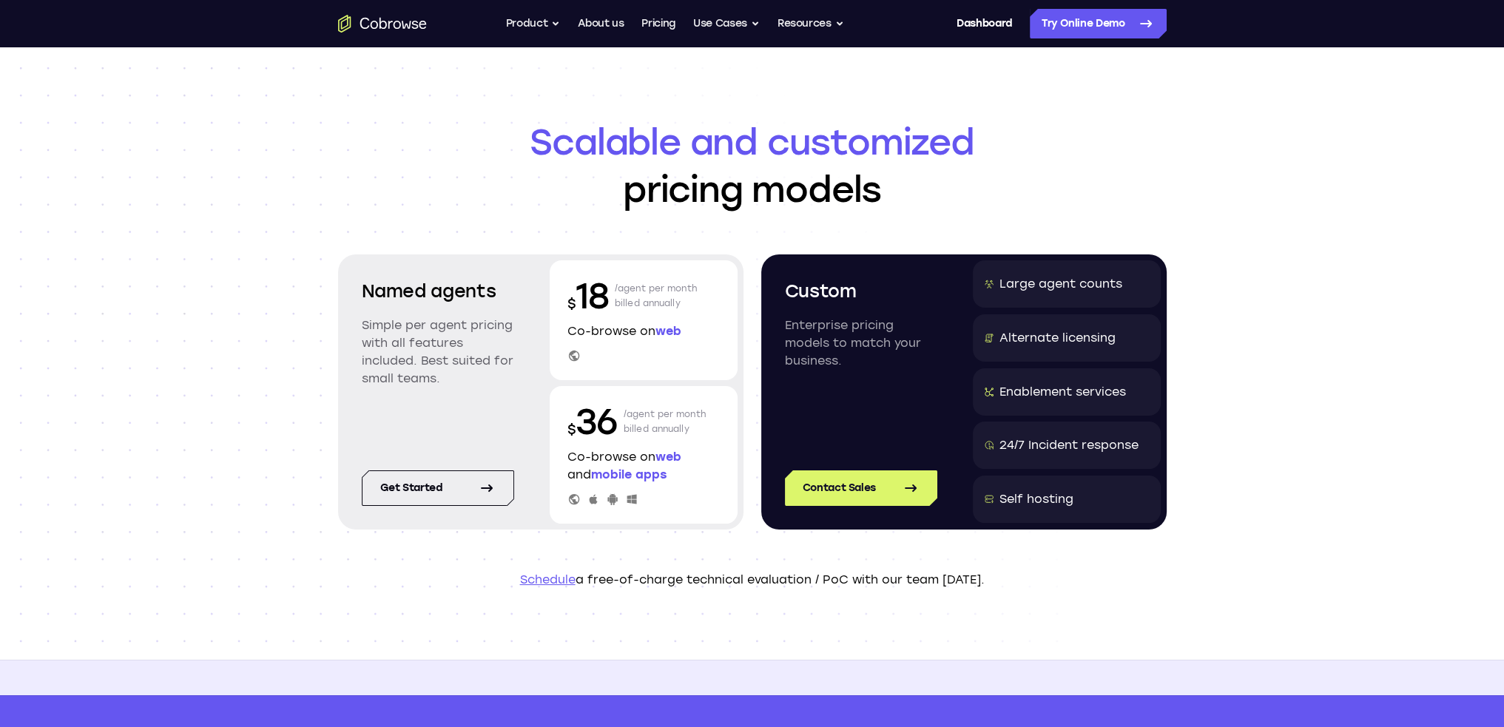
click at [669, 330] on span "web" at bounding box center [669, 331] width 26 height 14
click at [719, 21] on button "Use Cases" at bounding box center [726, 24] width 67 height 30
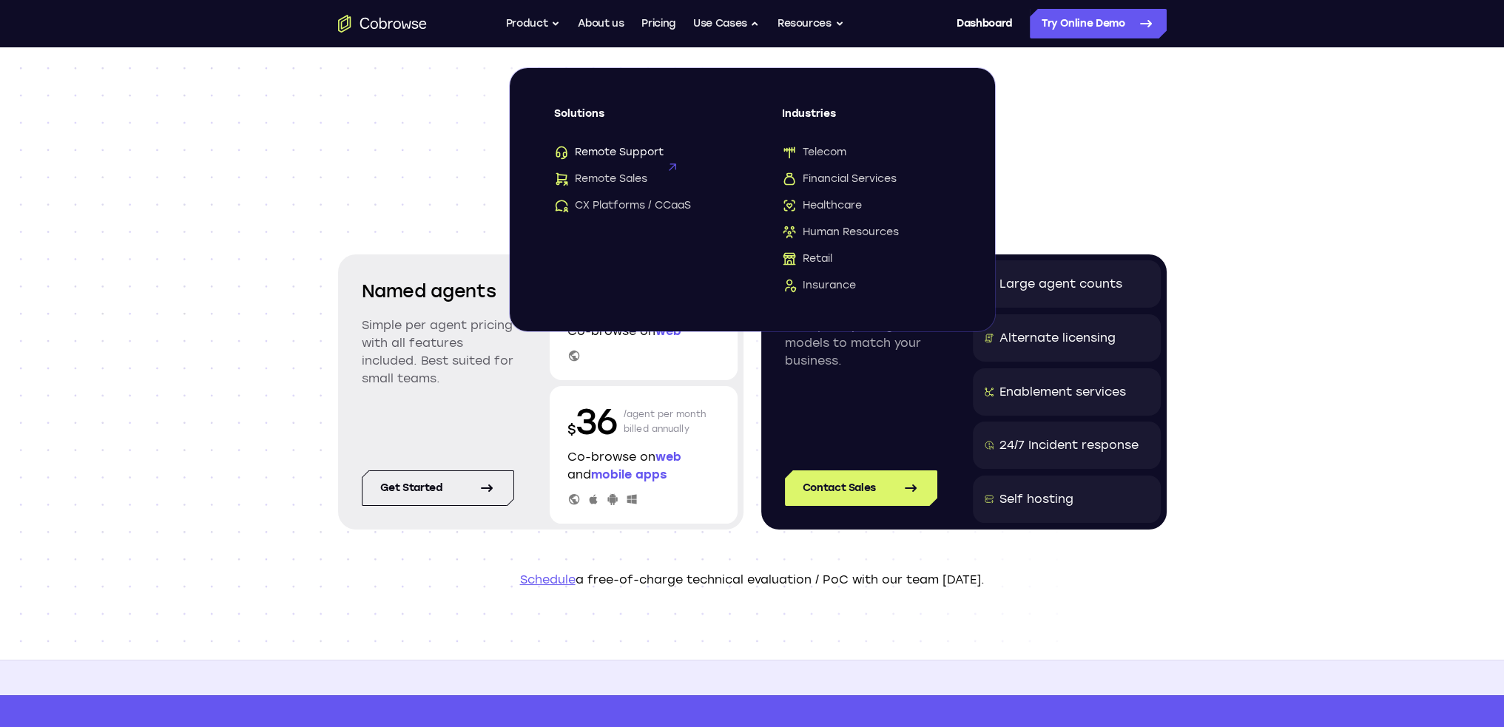
click at [595, 150] on span "Remote Support" at bounding box center [609, 152] width 110 height 15
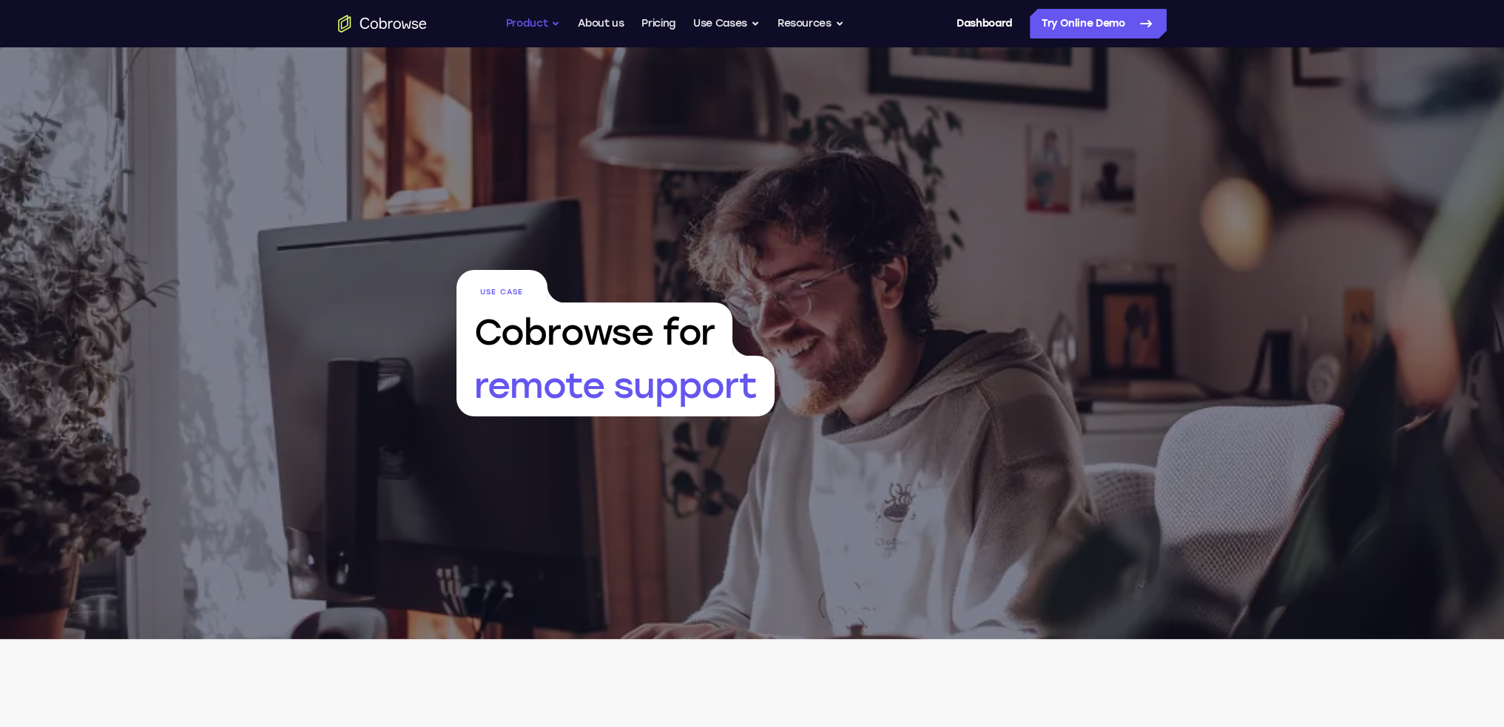
click at [532, 17] on button "Product" at bounding box center [533, 24] width 55 height 30
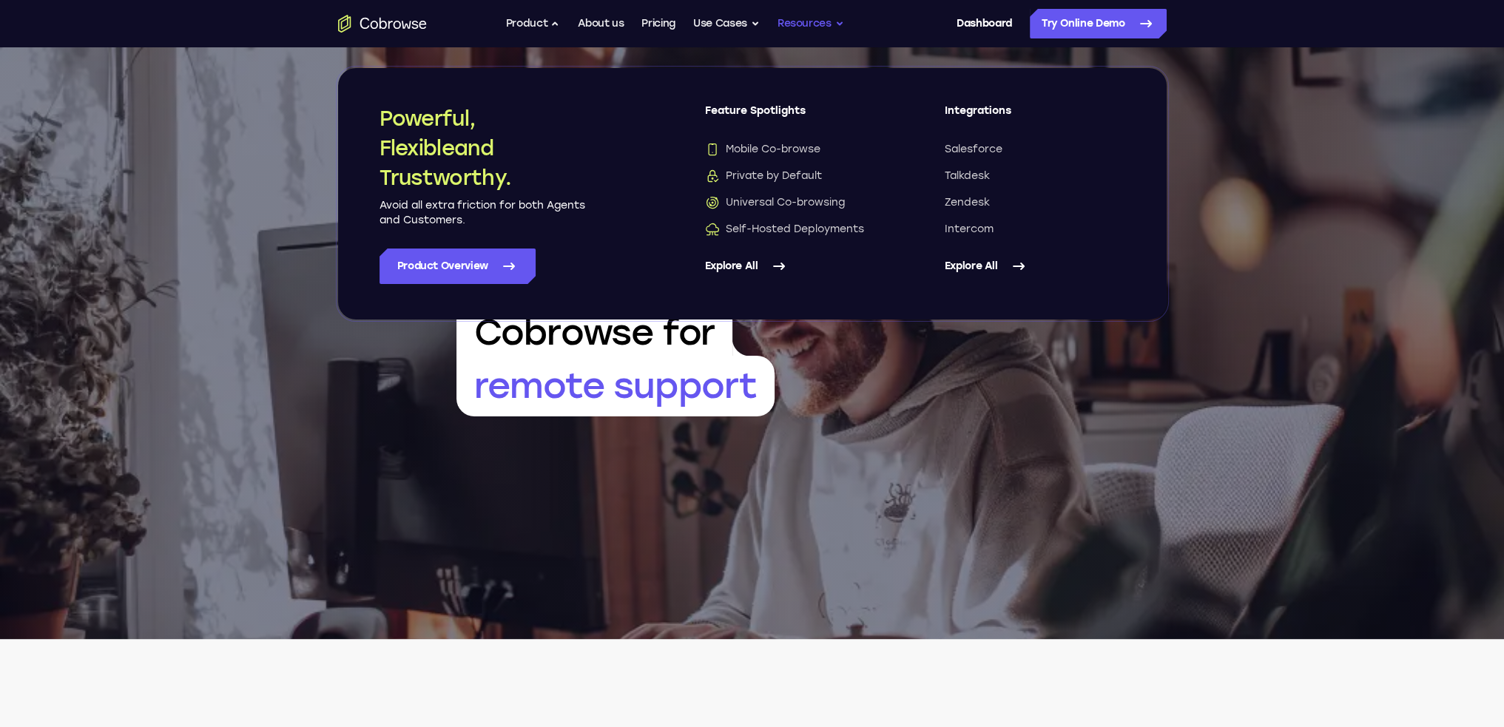
click at [835, 25] on button "Resources" at bounding box center [811, 24] width 67 height 30
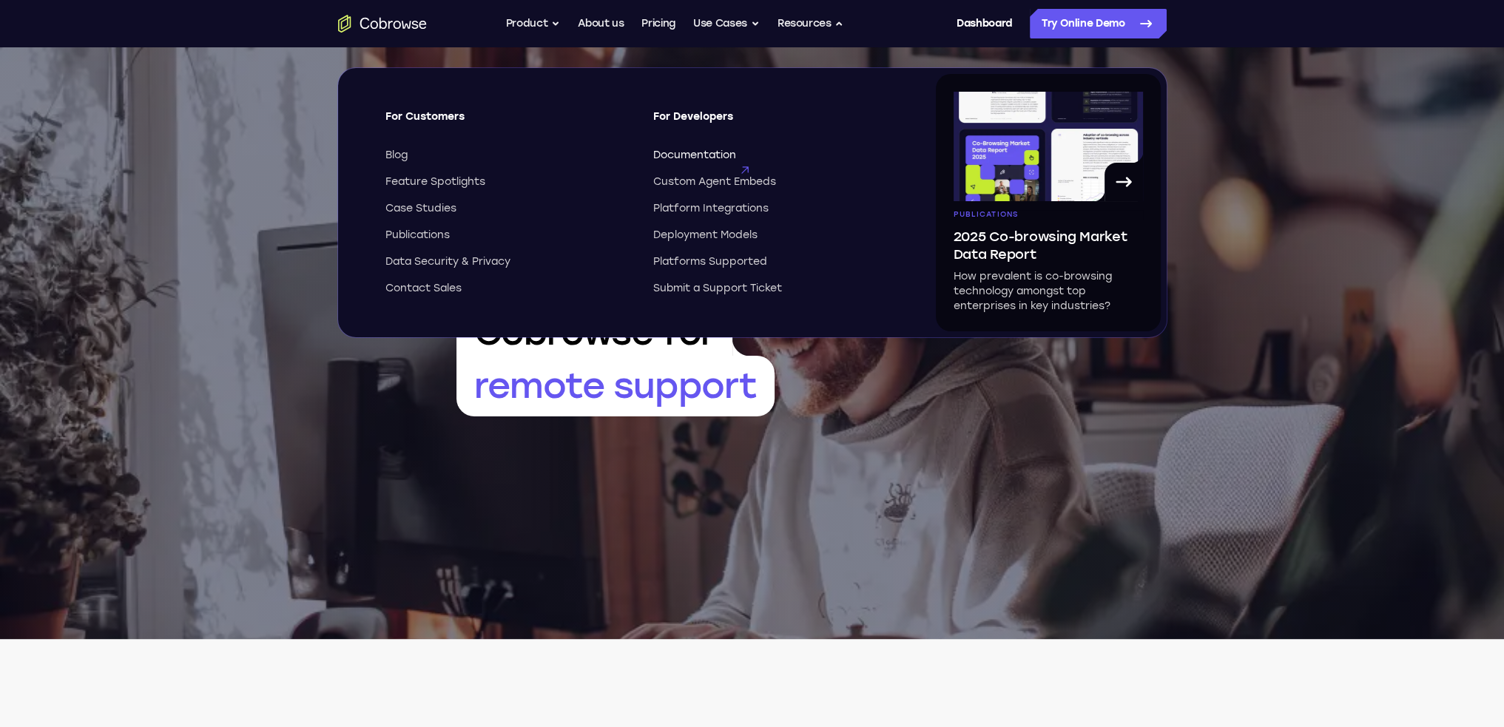
click at [722, 155] on span "Documentation" at bounding box center [694, 155] width 83 height 15
click at [753, 289] on span "Submit a Support Ticket" at bounding box center [717, 288] width 129 height 15
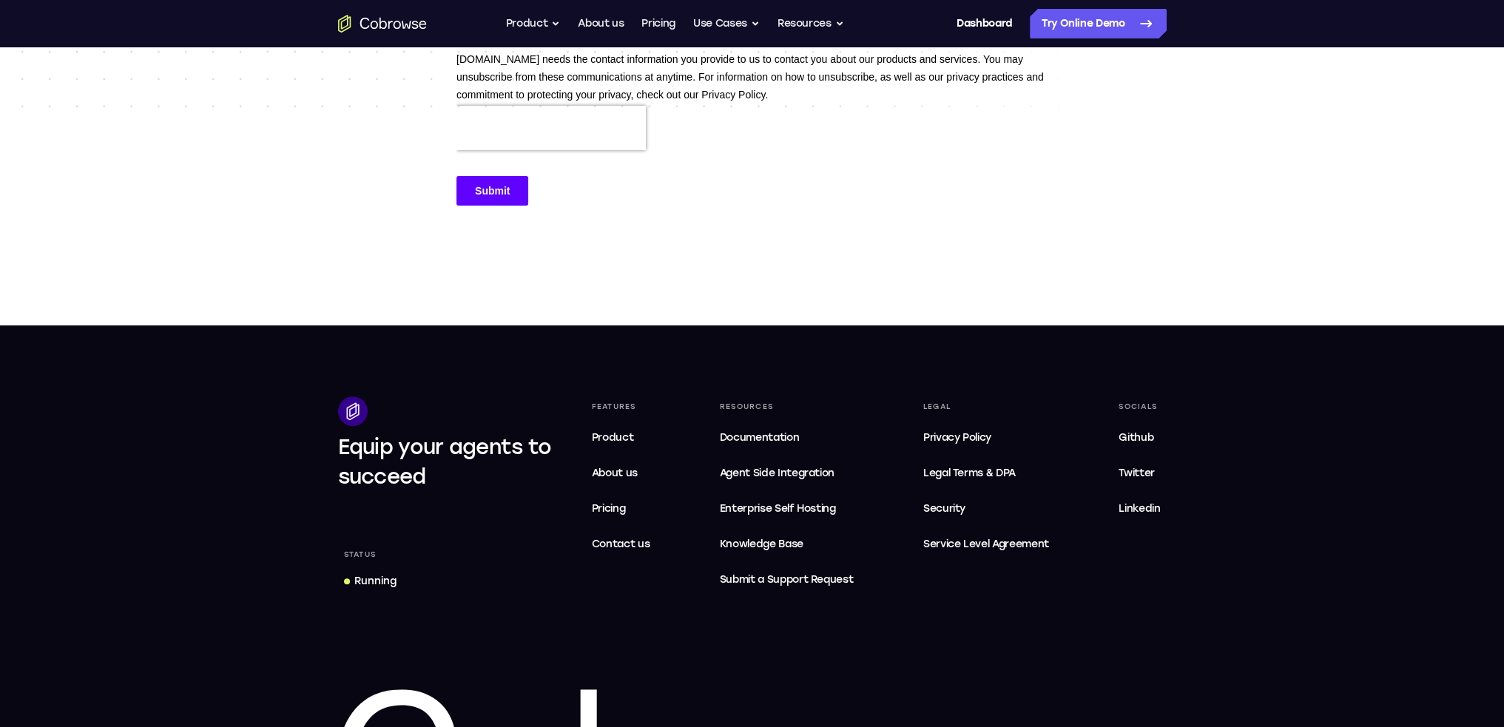
scroll to position [592, 0]
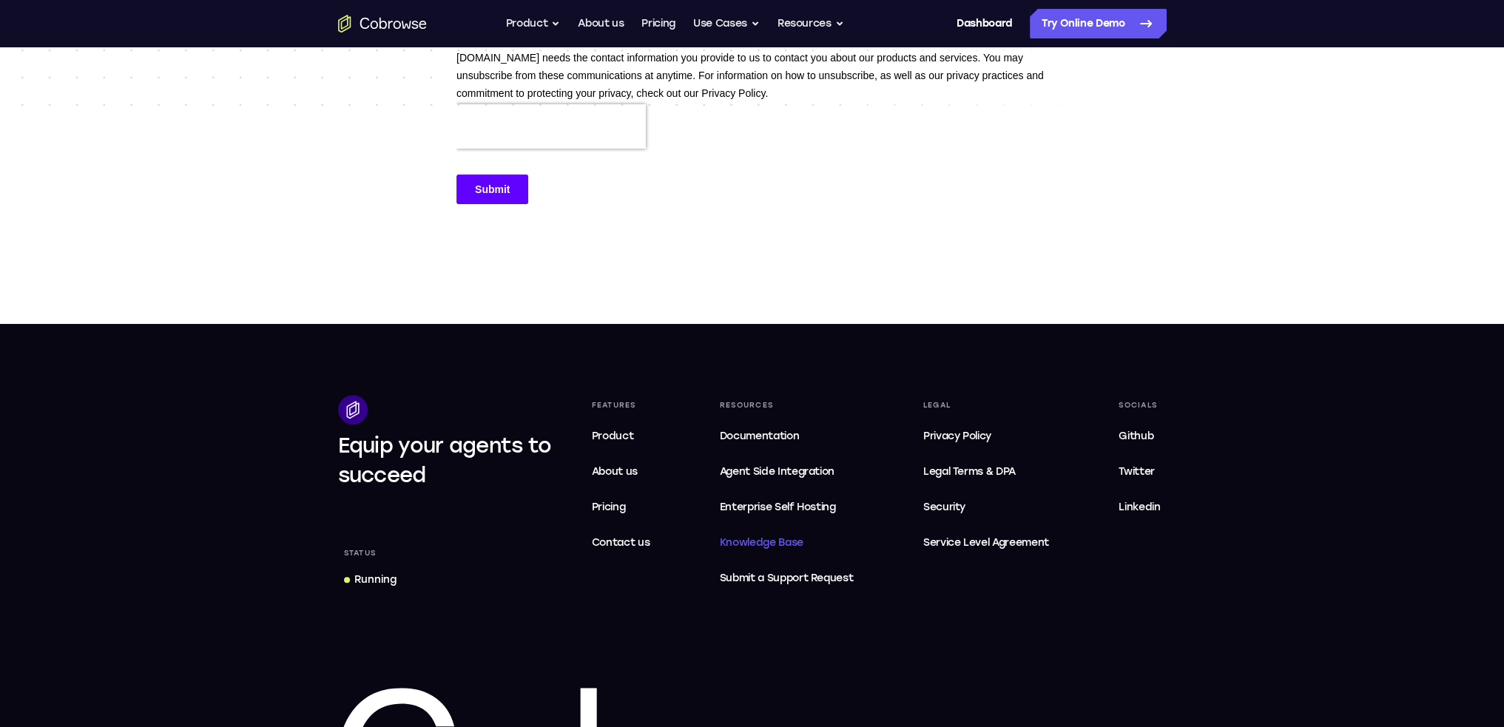
click at [781, 536] on link "Knowledge Base" at bounding box center [787, 543] width 146 height 30
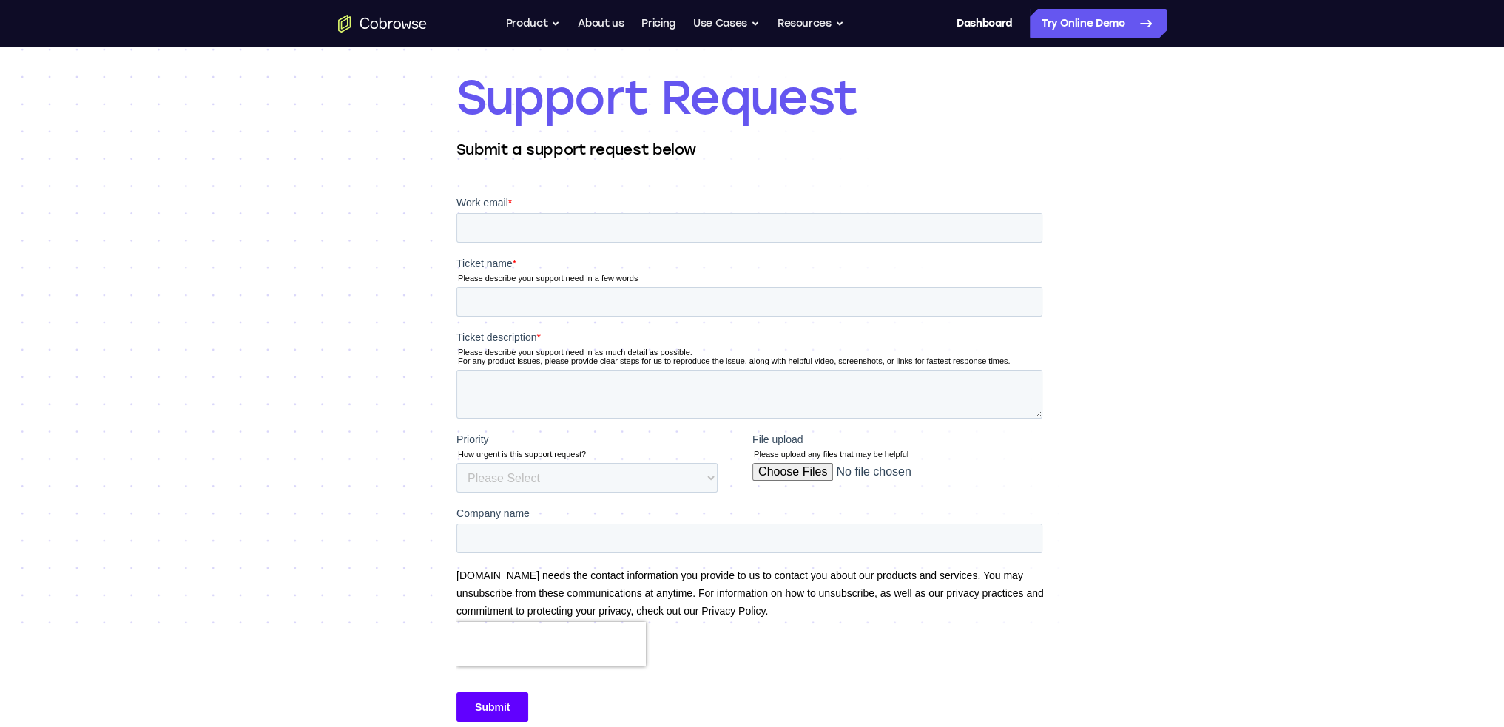
scroll to position [0, 0]
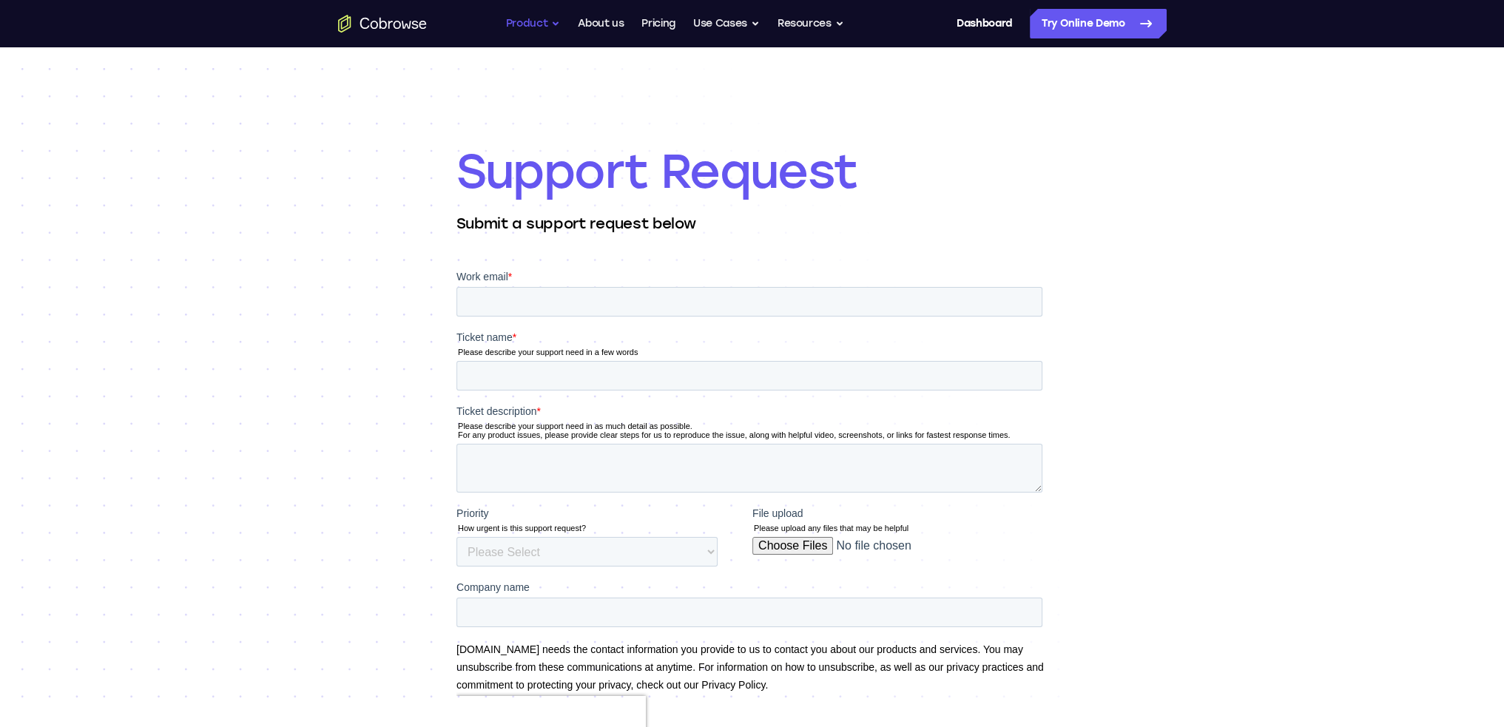
click at [521, 21] on button "Product" at bounding box center [533, 24] width 55 height 30
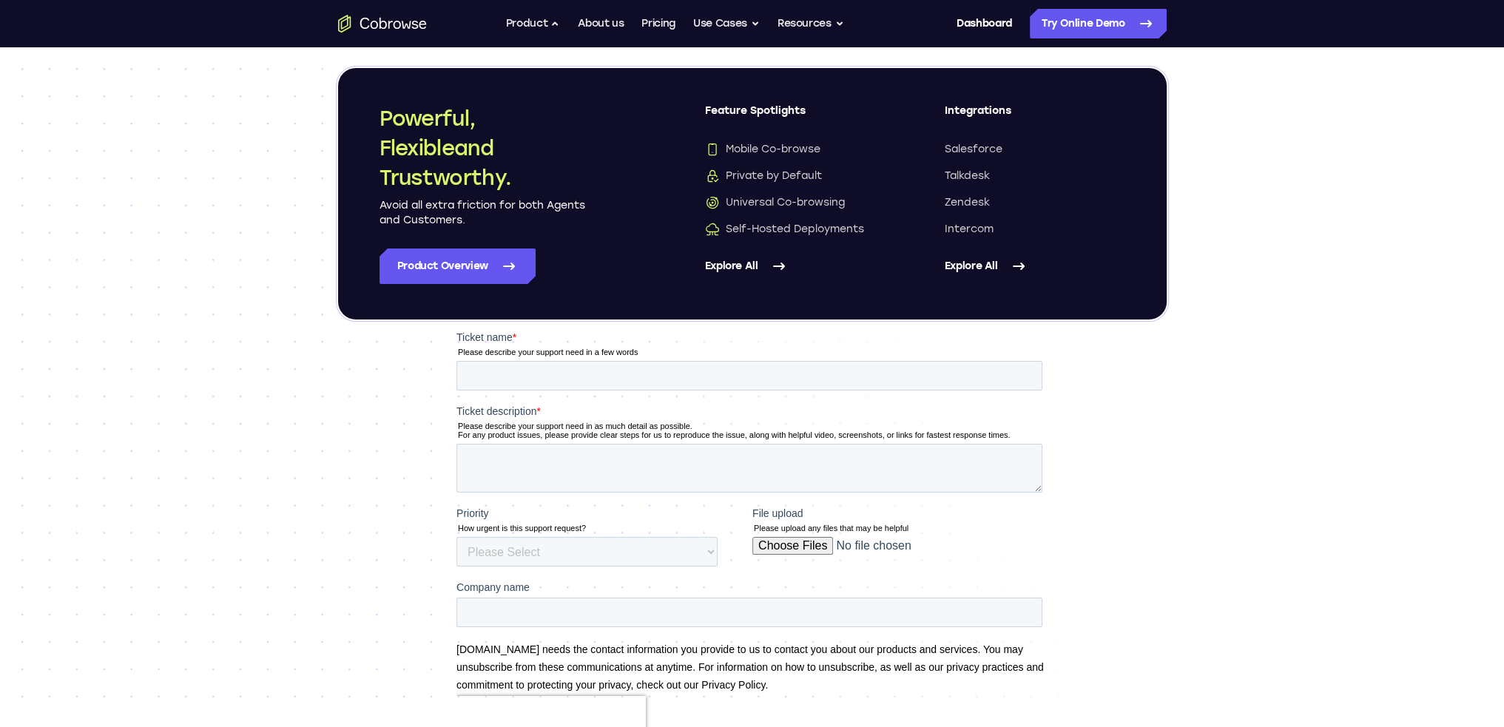
click at [724, 267] on link "Explore All" at bounding box center [795, 267] width 181 height 36
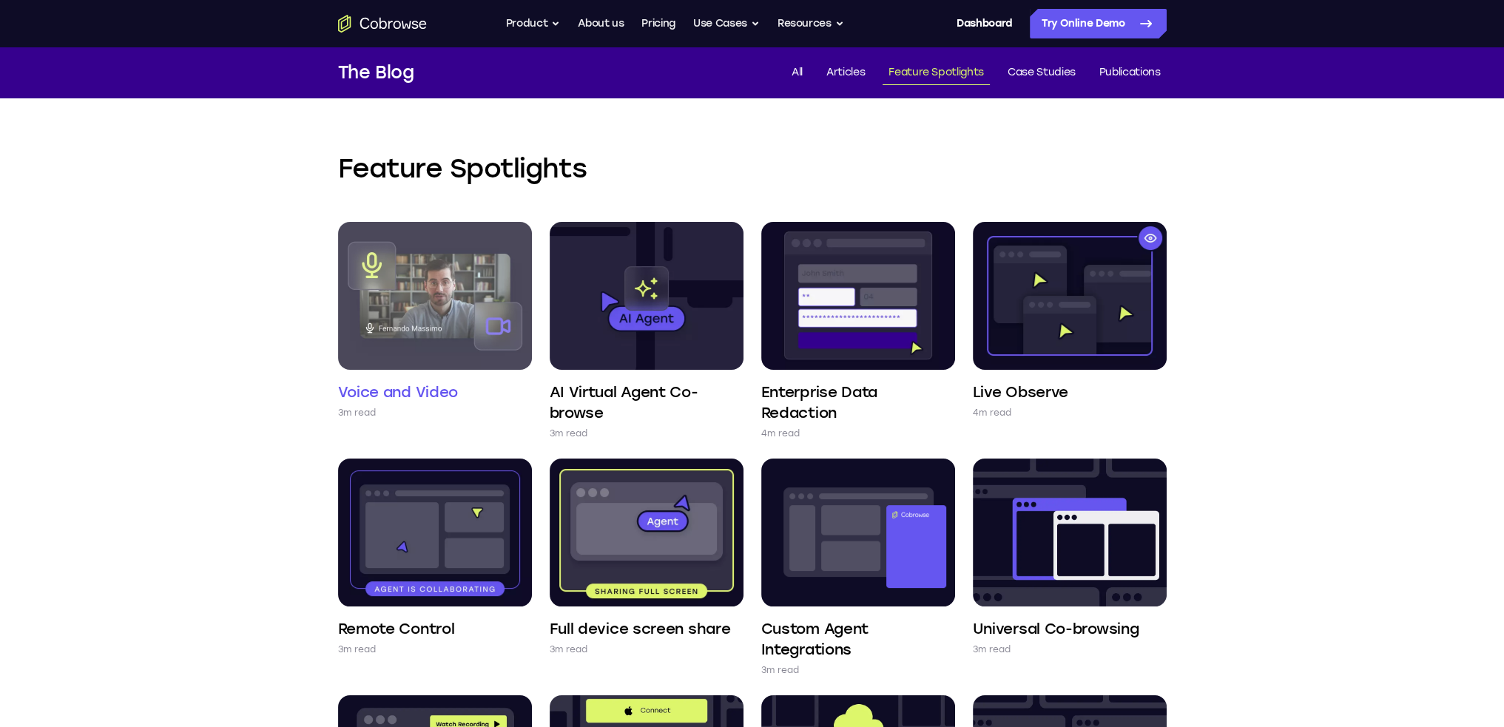
click at [434, 270] on img at bounding box center [435, 296] width 194 height 148
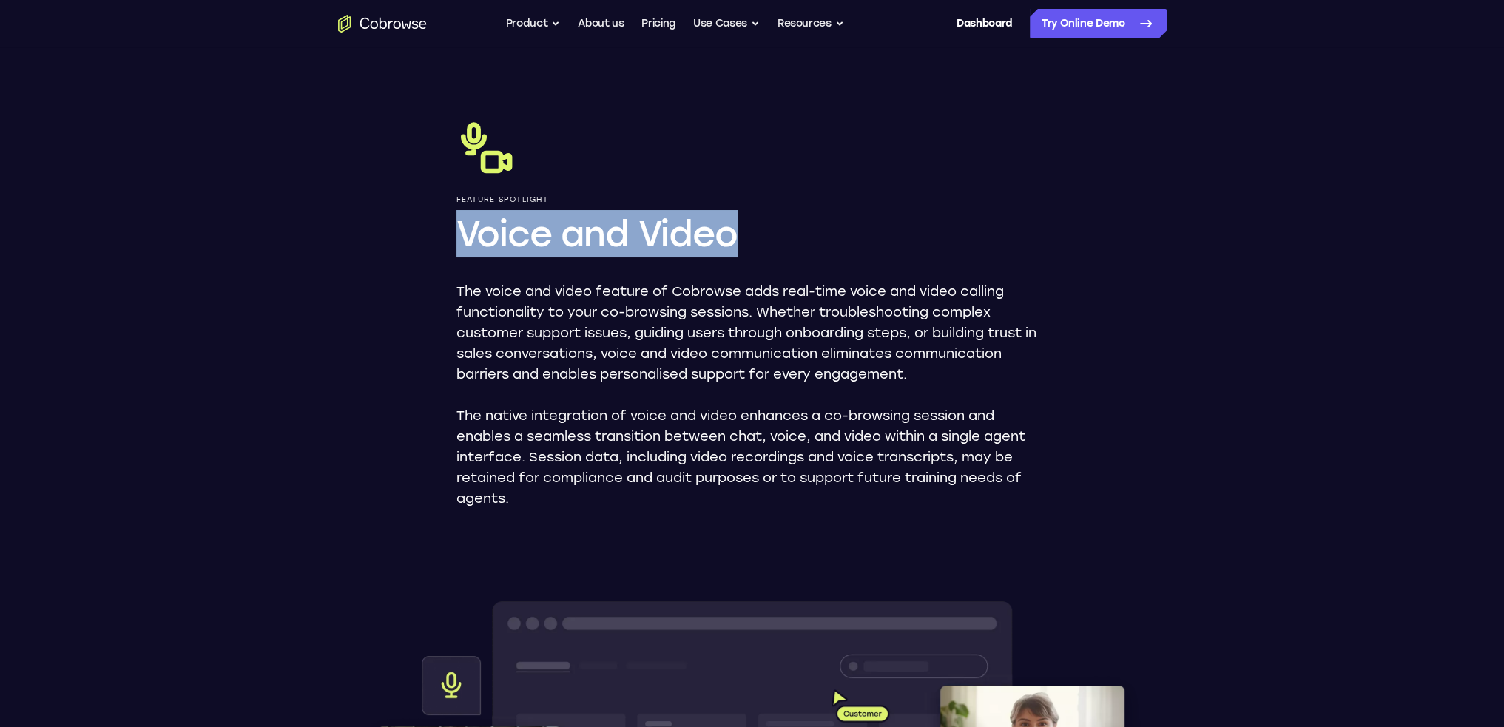
drag, startPoint x: 758, startPoint y: 227, endPoint x: 462, endPoint y: 243, distance: 296.5
click at [462, 243] on h1 "Voice and Video" at bounding box center [753, 233] width 592 height 47
copy h1 "Voice and Video"
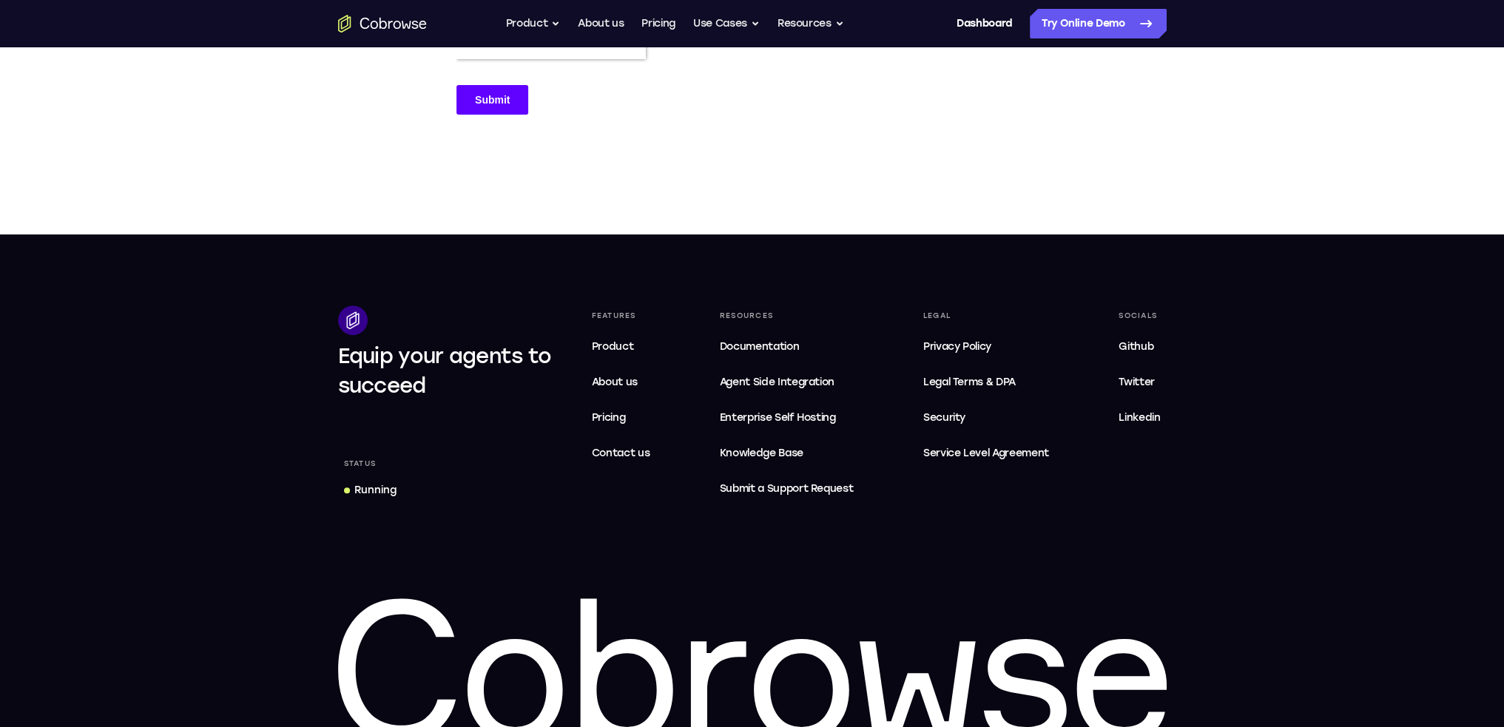
scroll to position [768, 0]
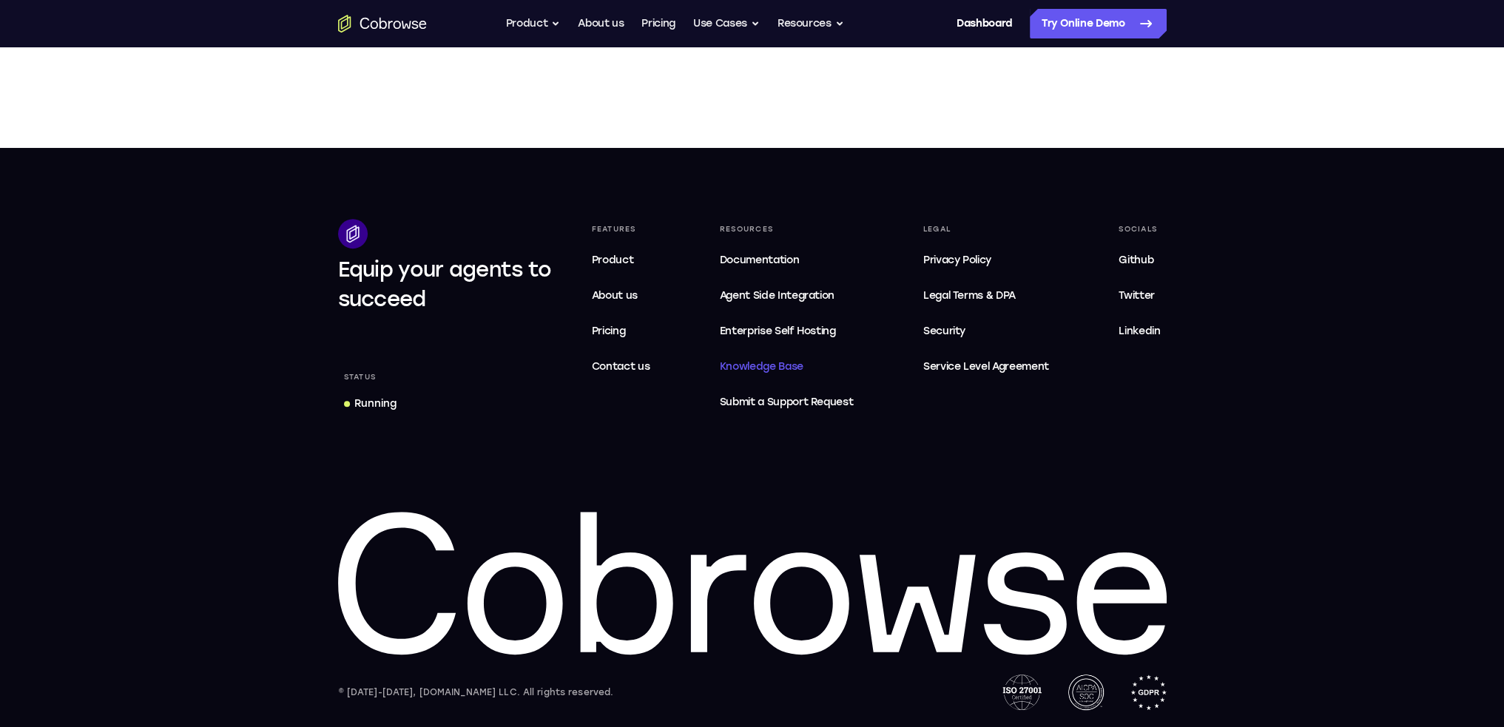
click at [750, 363] on span "Knowledge Base" at bounding box center [762, 366] width 84 height 13
